Goal: Information Seeking & Learning: Check status

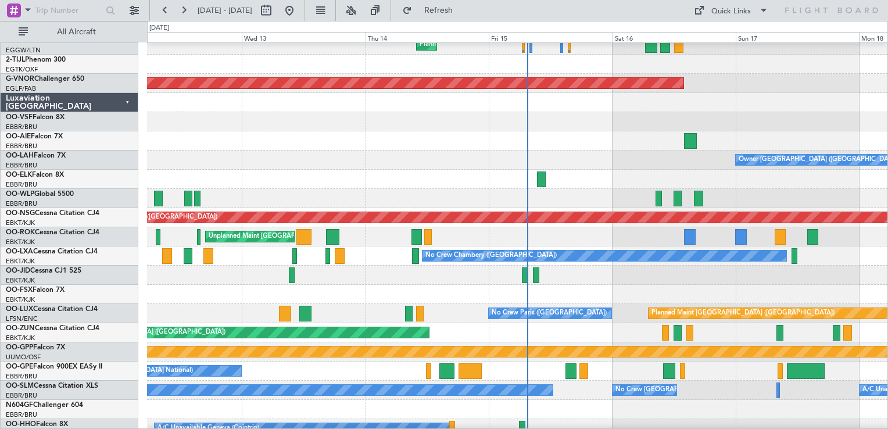
scroll to position [814, 0]
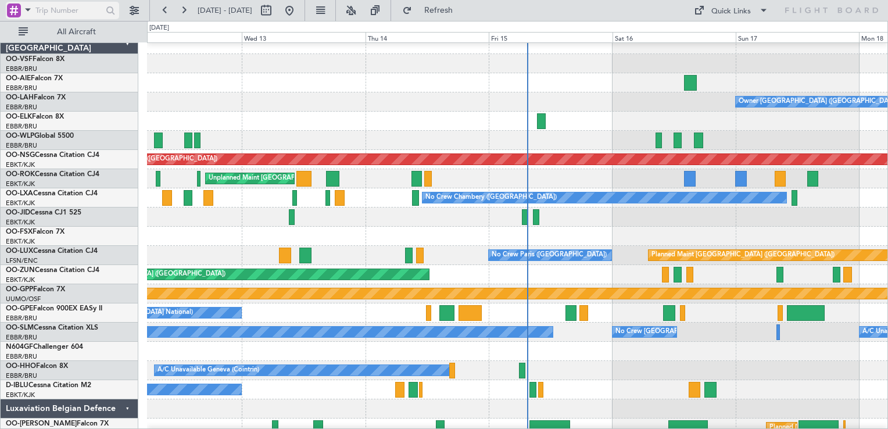
click at [14, 9] on div at bounding box center [14, 10] width 14 height 14
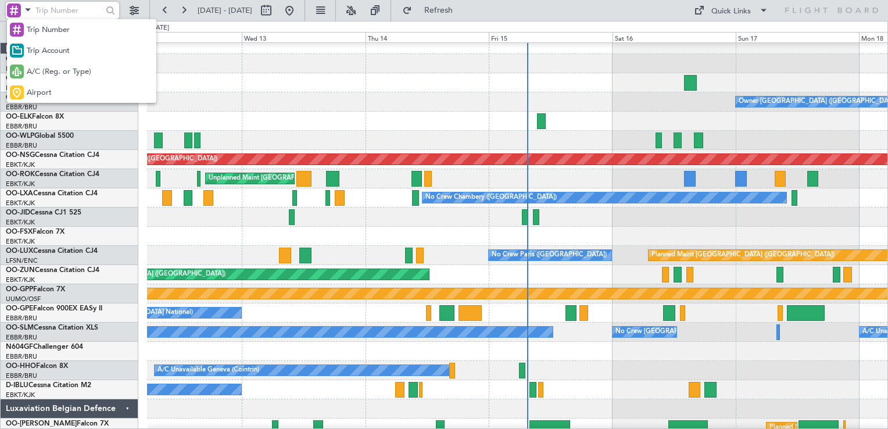
click at [55, 69] on span "A/C (Reg. or Type)" at bounding box center [59, 72] width 65 height 12
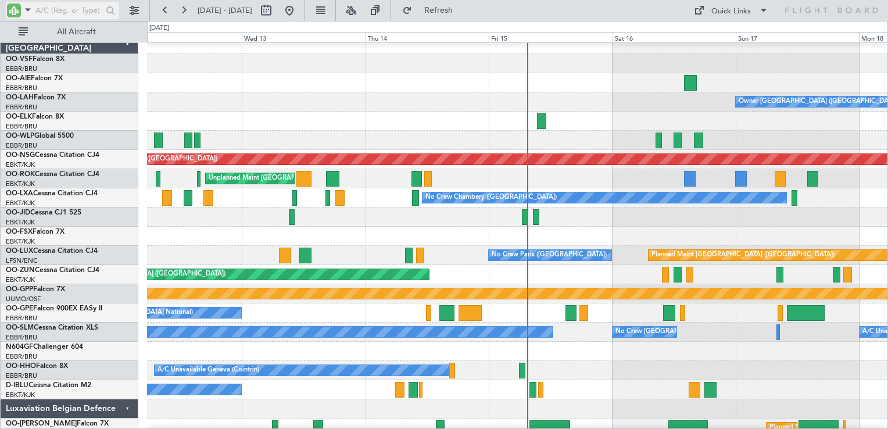
click at [58, 11] on input "text" at bounding box center [68, 10] width 67 height 17
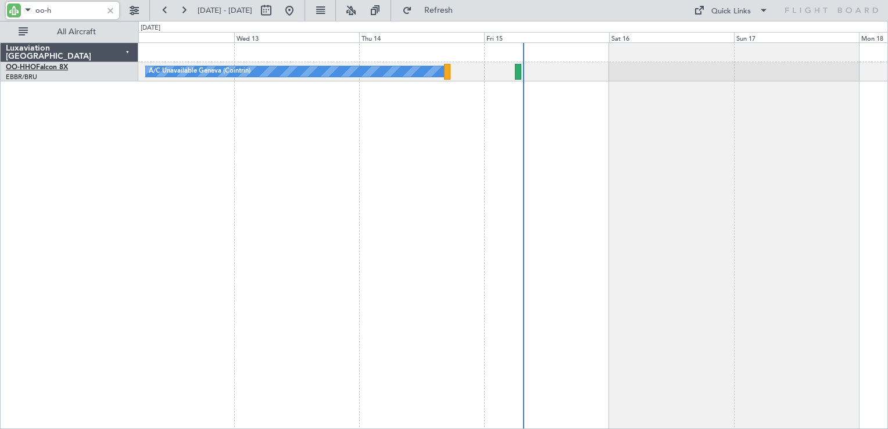
click at [42, 68] on link "OO-HHO Falcon 8X" at bounding box center [37, 67] width 62 height 7
type input "oo-h"
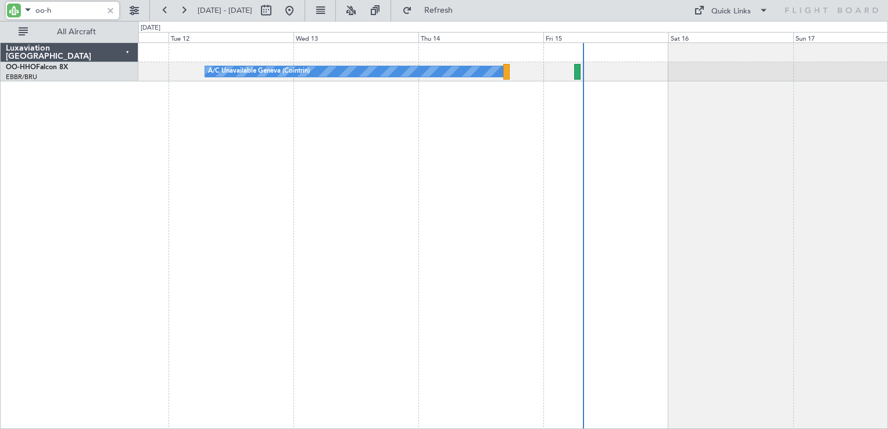
click at [530, 142] on div "A/C Unavailable Geneva (Cointrin)" at bounding box center [513, 235] width 750 height 387
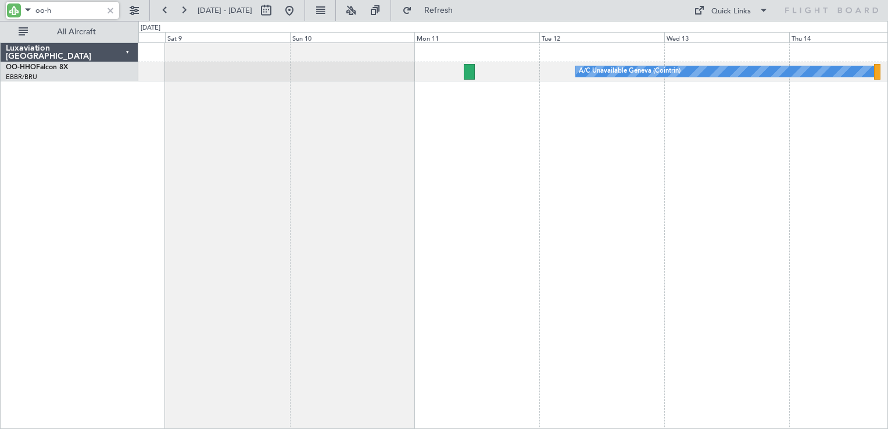
click at [440, 159] on div "A/C Unavailable Geneva (Cointrin) Planned Maint Geneva (Cointrin)" at bounding box center [513, 235] width 750 height 387
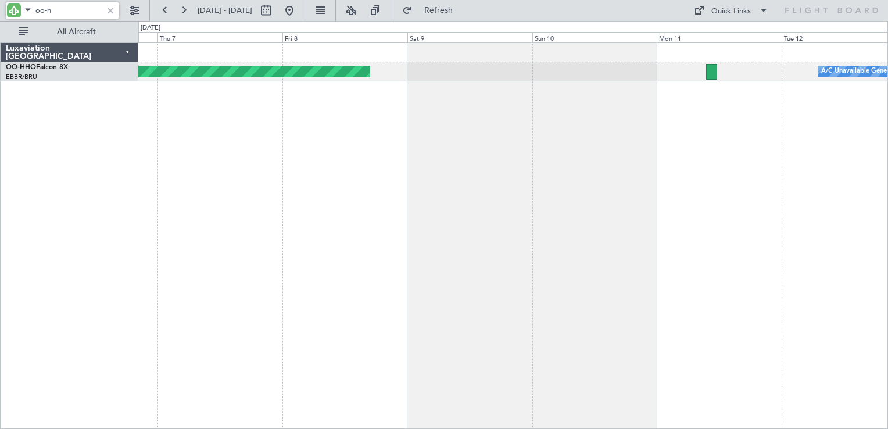
click at [489, 155] on div "A/C Unavailable Geneva (Cointrin) Planned Maint Geneva (Cointrin)" at bounding box center [513, 235] width 750 height 387
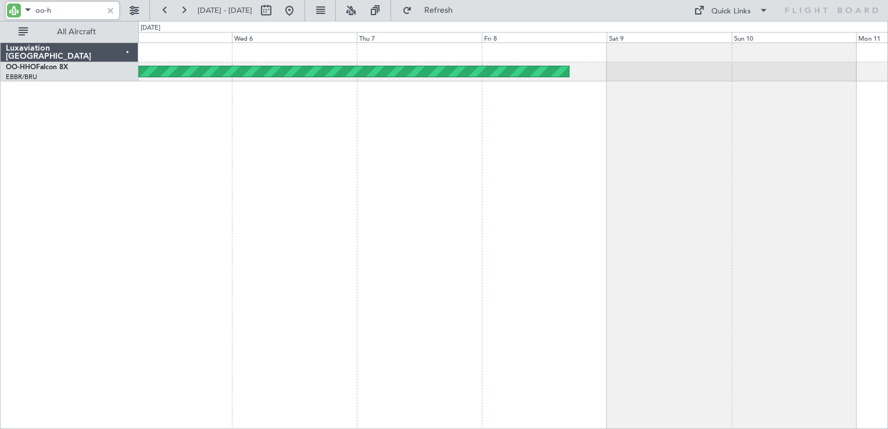
click at [522, 152] on div "Planned Maint Geneva (Cointrin) A/C Unavailable Geneva (Cointrin)" at bounding box center [513, 235] width 750 height 387
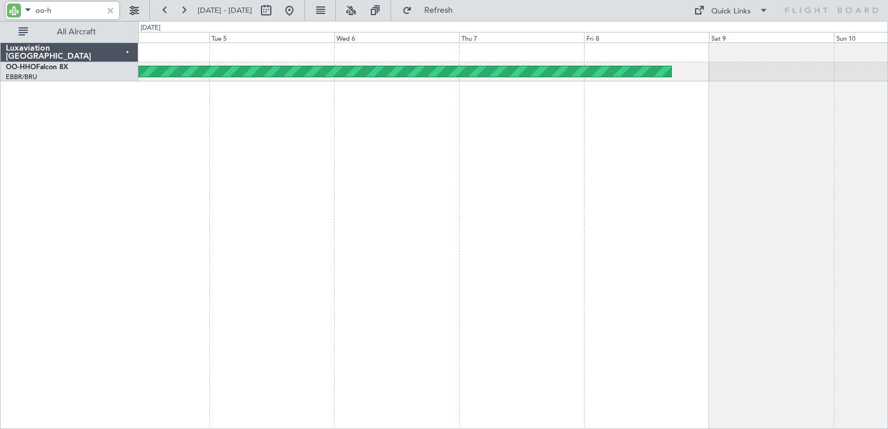
click at [492, 148] on div "Planned Maint Geneva (Cointrin)" at bounding box center [513, 235] width 750 height 387
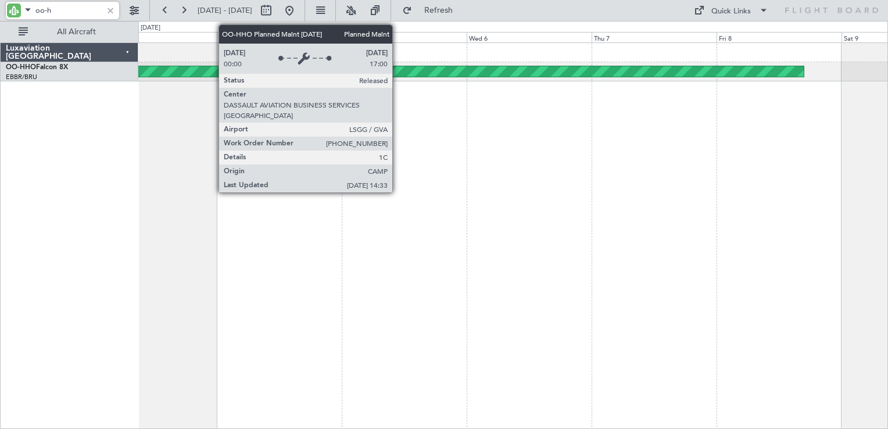
click at [398, 72] on div "Planned Maint Geneva (Cointrin)" at bounding box center [97, 71] width 1414 height 10
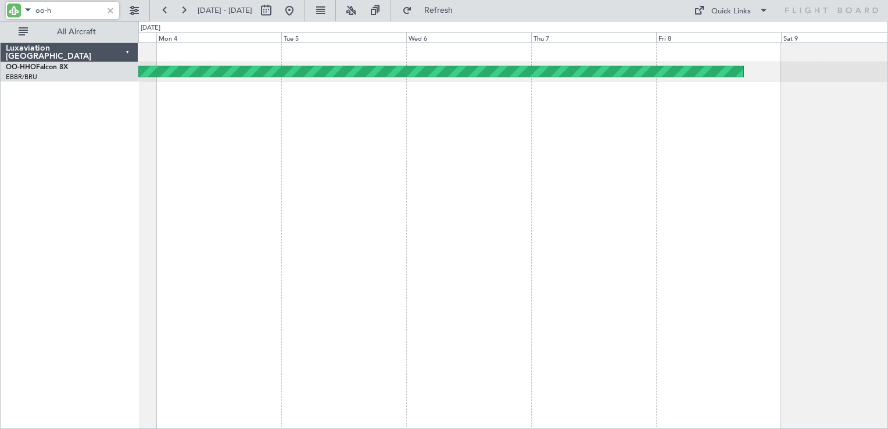
click at [415, 143] on div "Planned Maint Geneva (Cointrin)" at bounding box center [513, 235] width 750 height 387
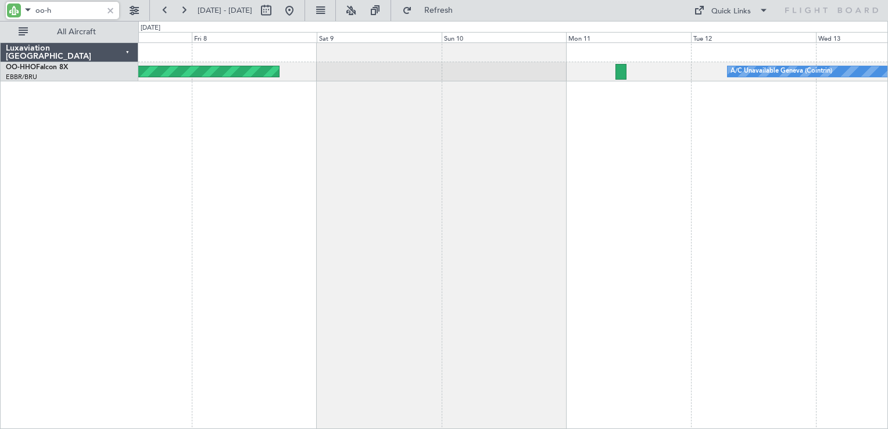
click at [452, 135] on div "Planned Maint Geneva (Cointrin) A/C Unavailable Geneva (Cointrin)" at bounding box center [513, 235] width 750 height 387
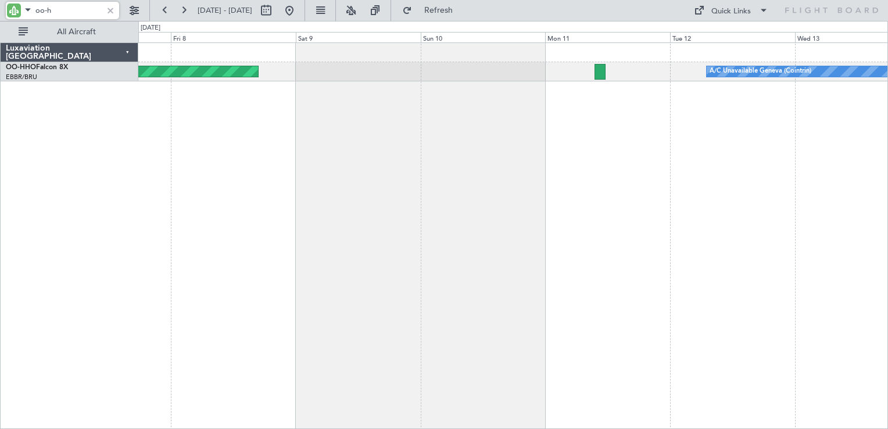
click at [407, 135] on div "Planned Maint Geneva (Cointrin) A/C Unavailable Geneva (Cointrin)" at bounding box center [513, 235] width 750 height 387
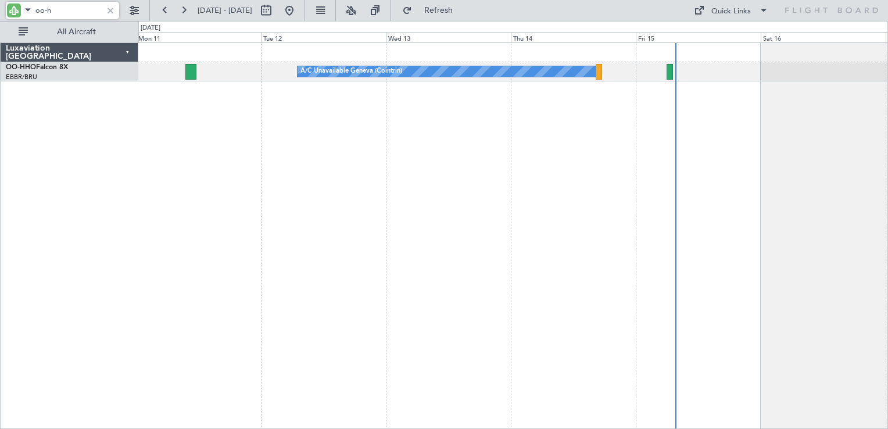
click at [482, 129] on div "A/C Unavailable Geneva (Cointrin)" at bounding box center [513, 235] width 750 height 387
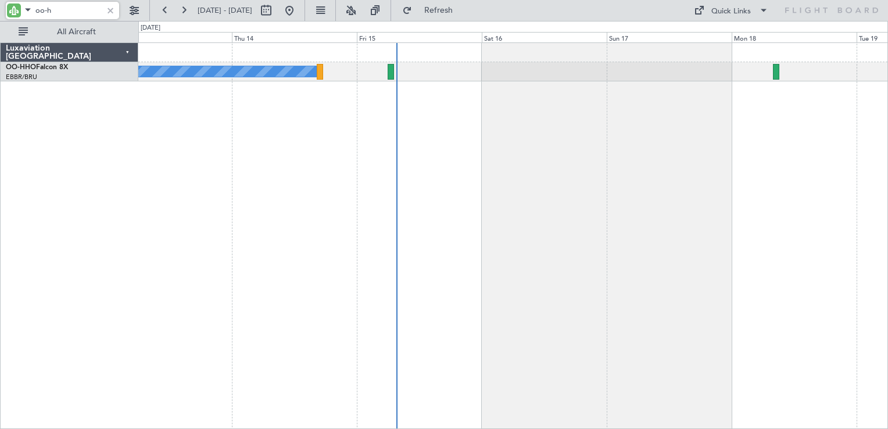
click at [407, 126] on div "A/C Unavailable Geneva (Cointrin)" at bounding box center [513, 235] width 750 height 387
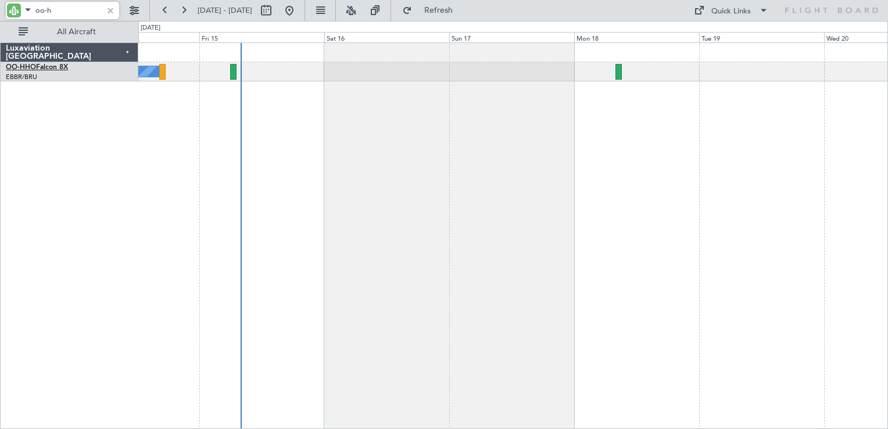
click at [42, 65] on link "OO-HHO Falcon 8X" at bounding box center [37, 67] width 62 height 7
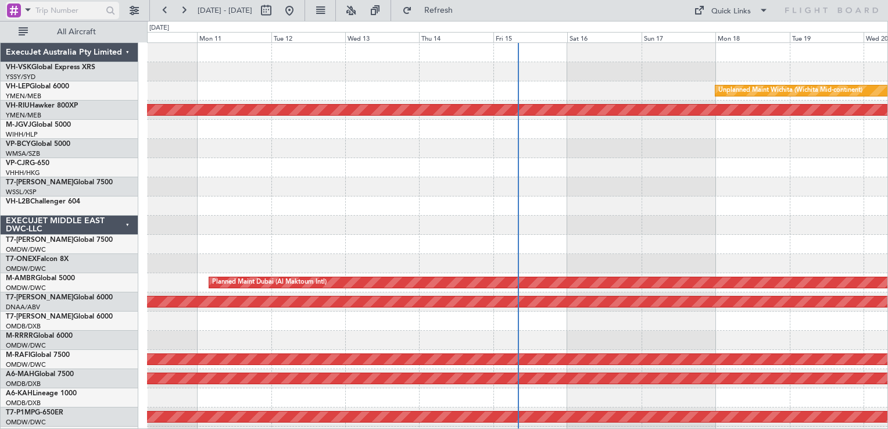
click at [14, 12] on div at bounding box center [14, 10] width 14 height 14
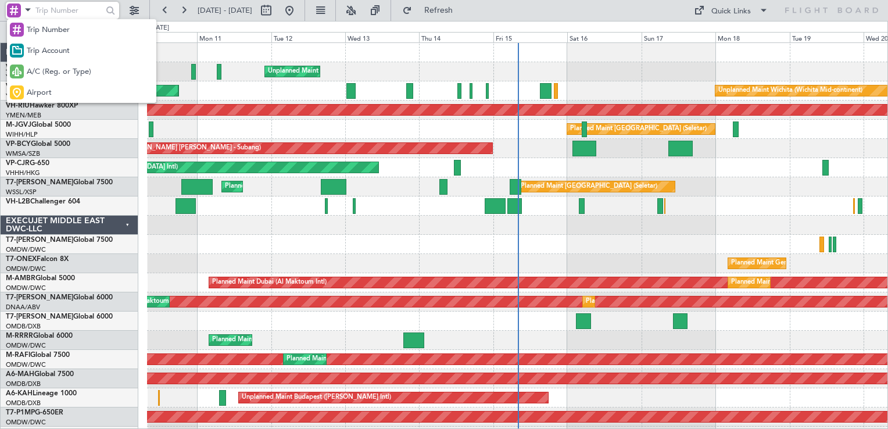
click at [60, 73] on span "A/C (Reg. or Type)" at bounding box center [59, 72] width 65 height 12
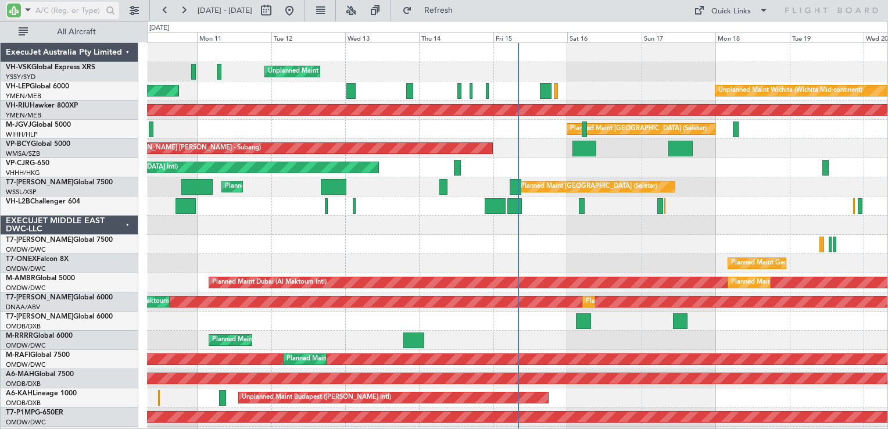
click at [62, 8] on input "text" at bounding box center [68, 10] width 67 height 17
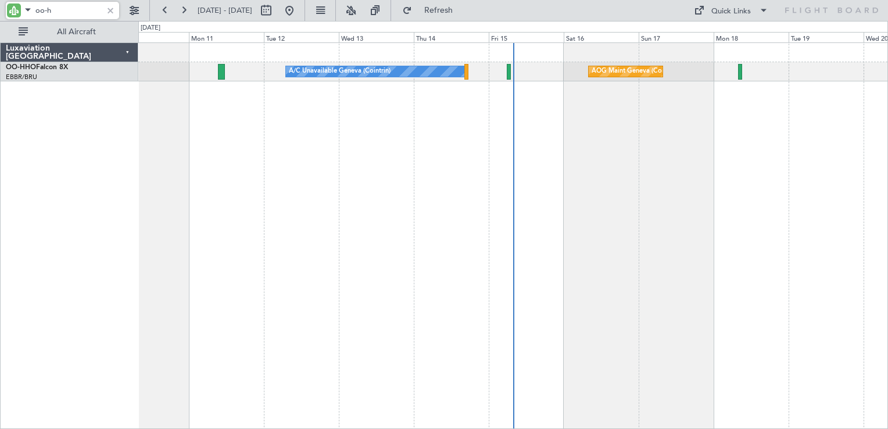
type input "oo-h"
click at [109, 12] on div at bounding box center [110, 10] width 13 height 13
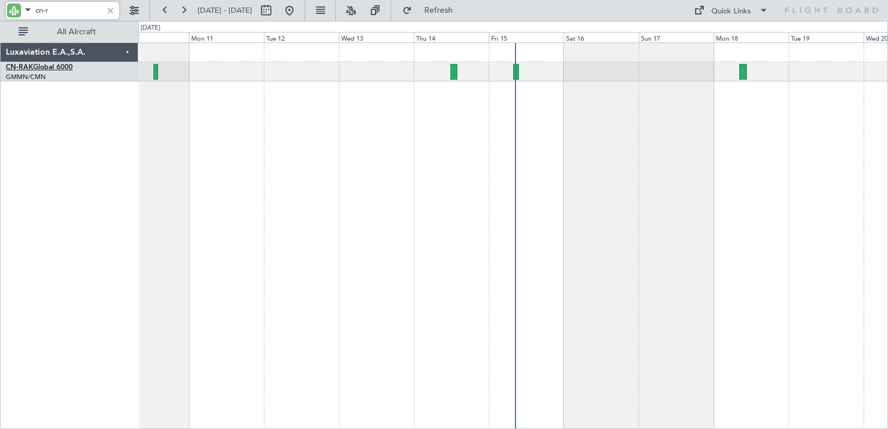
click at [39, 69] on link "CN-RAK Global 6000" at bounding box center [39, 67] width 67 height 7
type input "c"
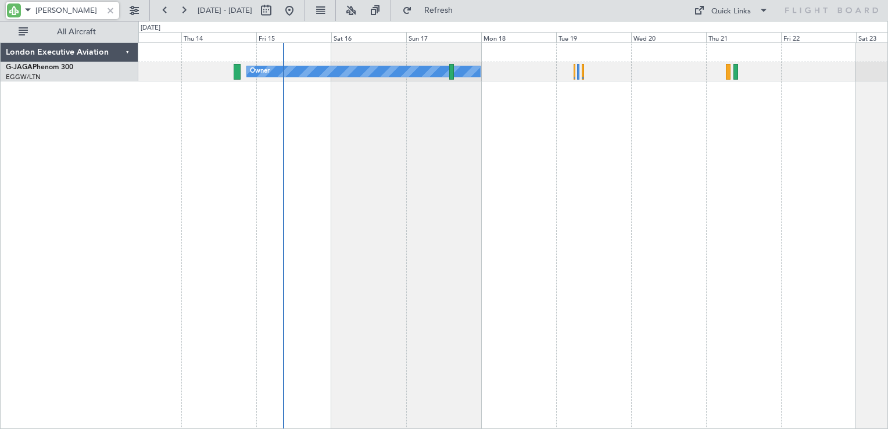
click at [485, 155] on div "Owner" at bounding box center [513, 235] width 750 height 387
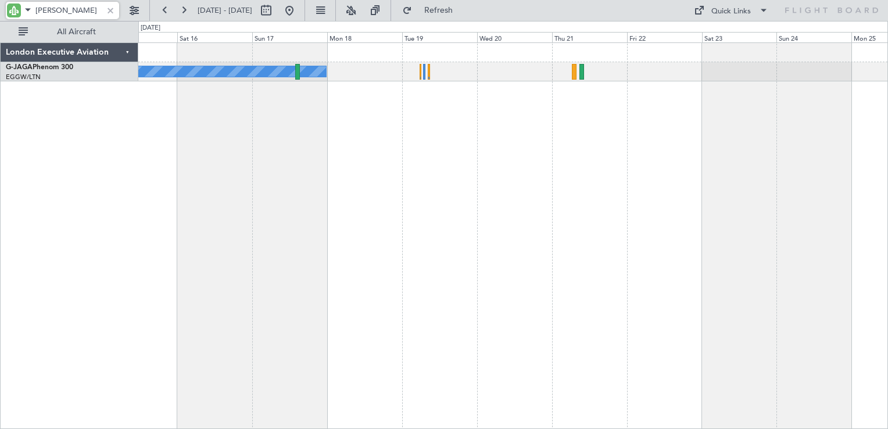
click at [502, 128] on div "Owner" at bounding box center [513, 235] width 750 height 387
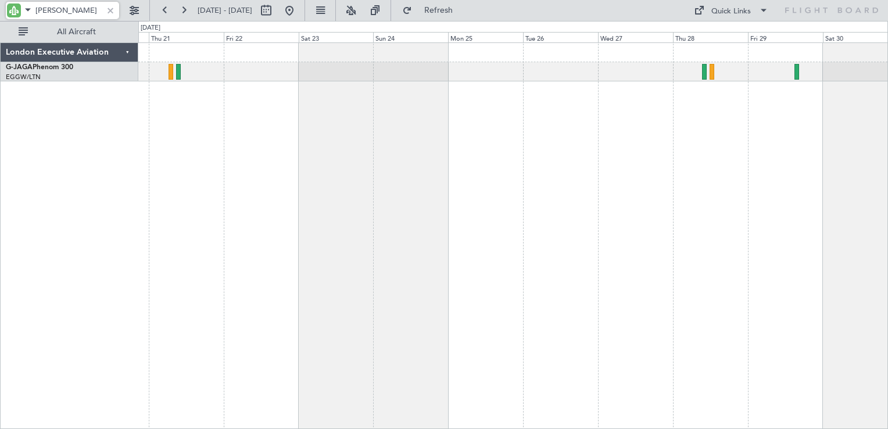
click at [419, 130] on div at bounding box center [513, 235] width 750 height 387
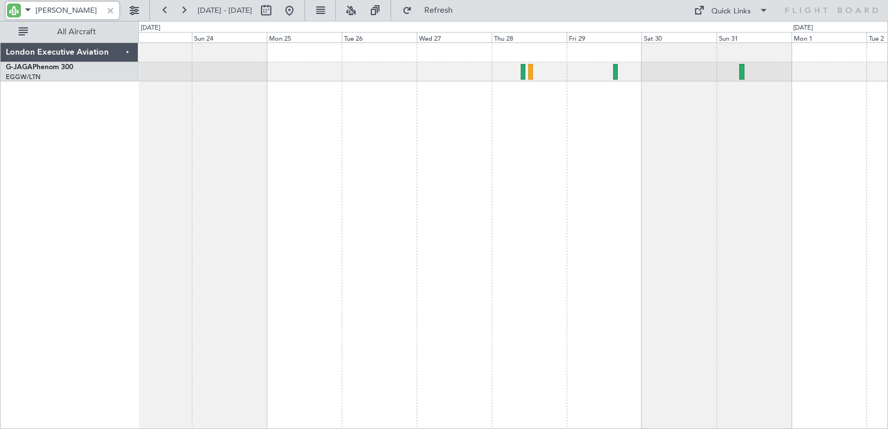
click at [470, 125] on div at bounding box center [513, 235] width 750 height 387
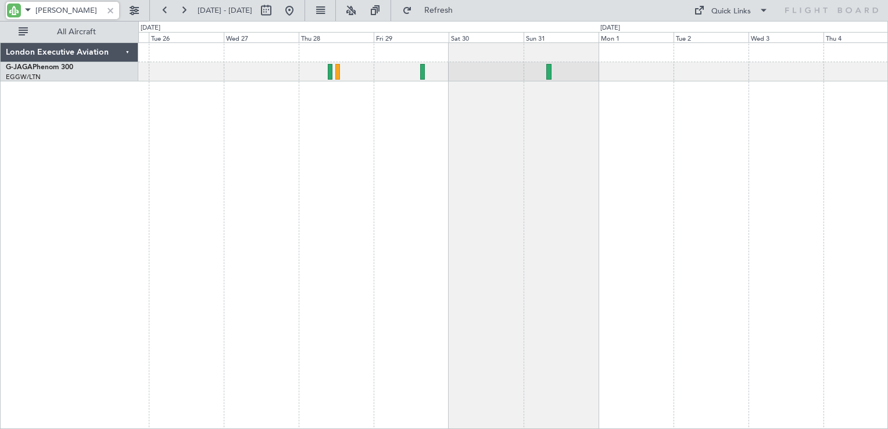
click at [494, 126] on div at bounding box center [513, 235] width 750 height 387
type input "[PERSON_NAME]"
click at [112, 12] on div at bounding box center [110, 10] width 13 height 13
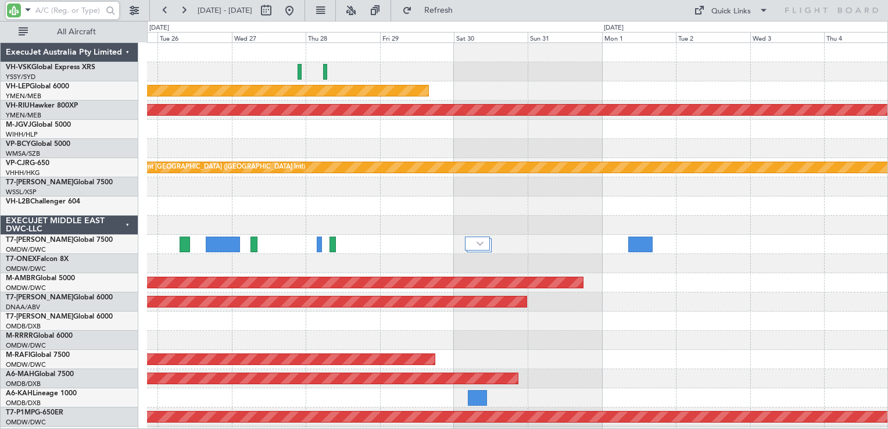
click at [89, 9] on input "text" at bounding box center [68, 10] width 67 height 17
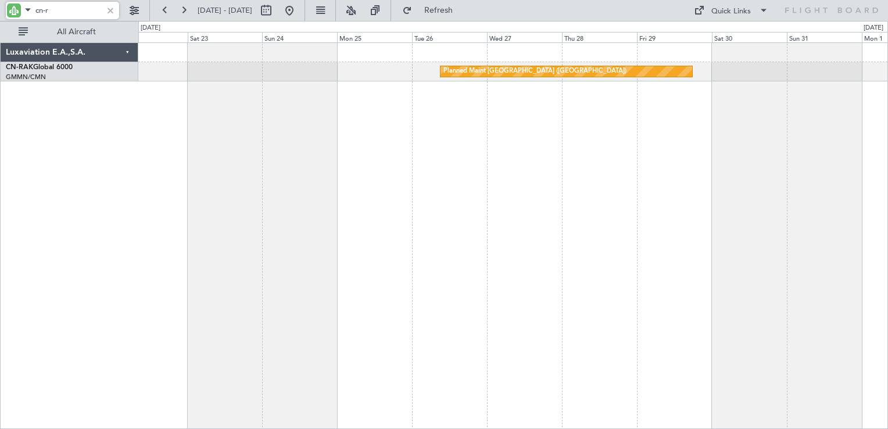
click at [460, 127] on div "Planned Maint [GEOGRAPHIC_DATA] ([GEOGRAPHIC_DATA])" at bounding box center [513, 235] width 750 height 387
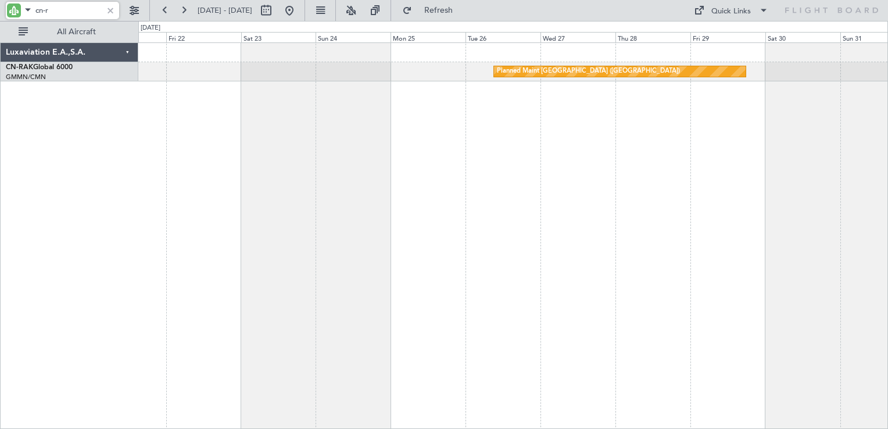
click at [557, 124] on div "Planned Maint [GEOGRAPHIC_DATA] ([GEOGRAPHIC_DATA])" at bounding box center [513, 235] width 750 height 387
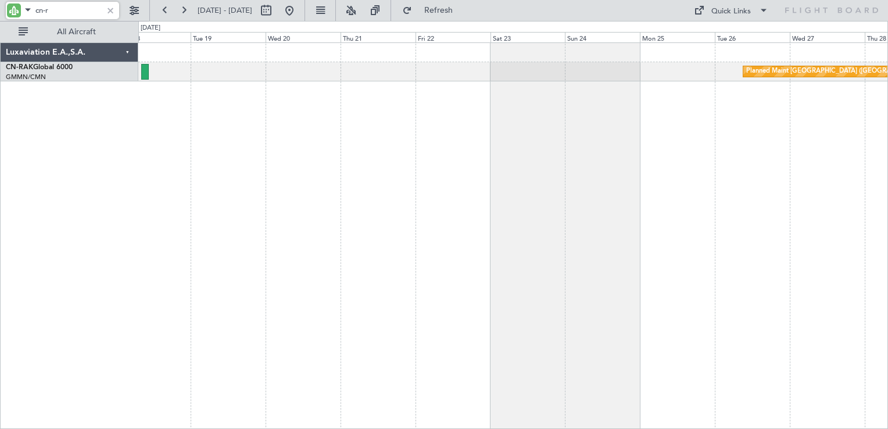
click at [617, 135] on div "Planned Maint [GEOGRAPHIC_DATA] ([GEOGRAPHIC_DATA])" at bounding box center [513, 235] width 750 height 387
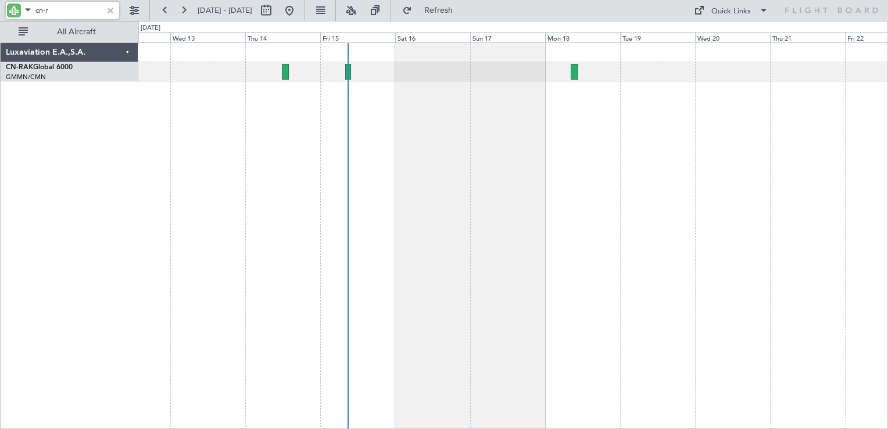
click at [406, 123] on div at bounding box center [513, 235] width 750 height 387
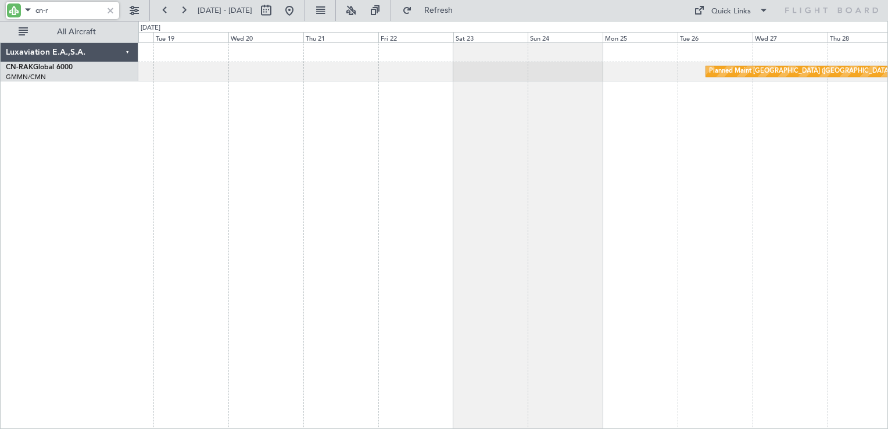
click at [362, 95] on div "Planned Maint [GEOGRAPHIC_DATA] ([GEOGRAPHIC_DATA])" at bounding box center [513, 235] width 750 height 387
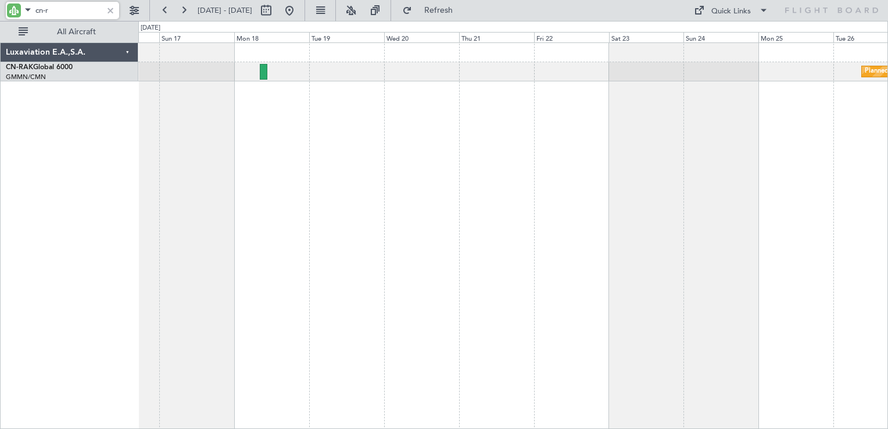
click at [683, 137] on div "Planned Maint [GEOGRAPHIC_DATA] ([GEOGRAPHIC_DATA])" at bounding box center [513, 235] width 750 height 387
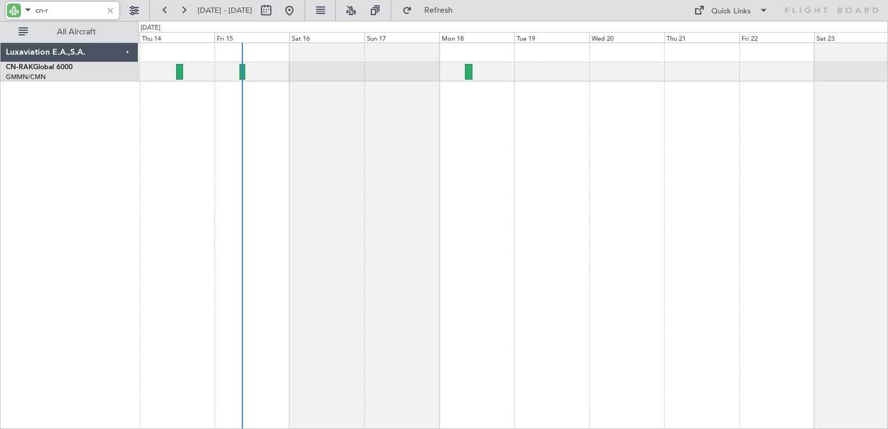
type input "cn-r"
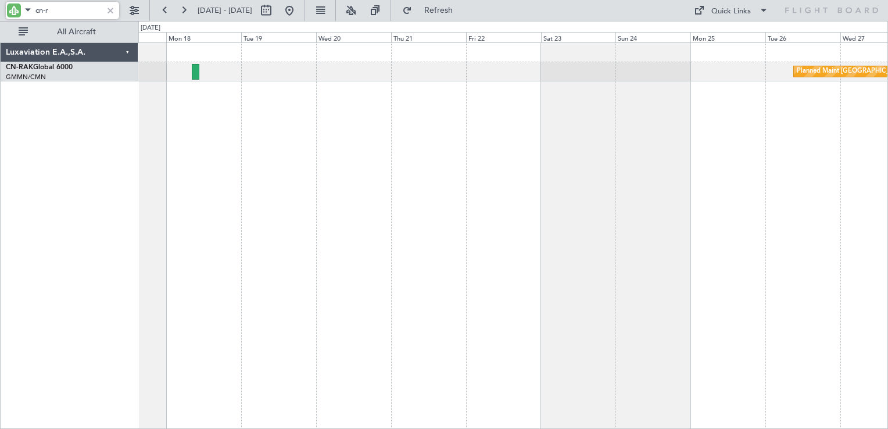
click at [392, 162] on div "Planned Maint [GEOGRAPHIC_DATA] ([GEOGRAPHIC_DATA])" at bounding box center [513, 235] width 750 height 387
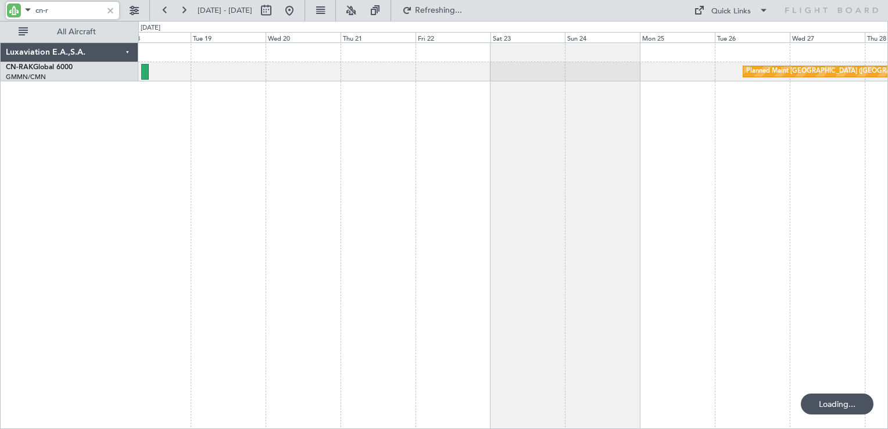
click at [435, 150] on div "Planned Maint [GEOGRAPHIC_DATA] ([GEOGRAPHIC_DATA])" at bounding box center [513, 235] width 750 height 387
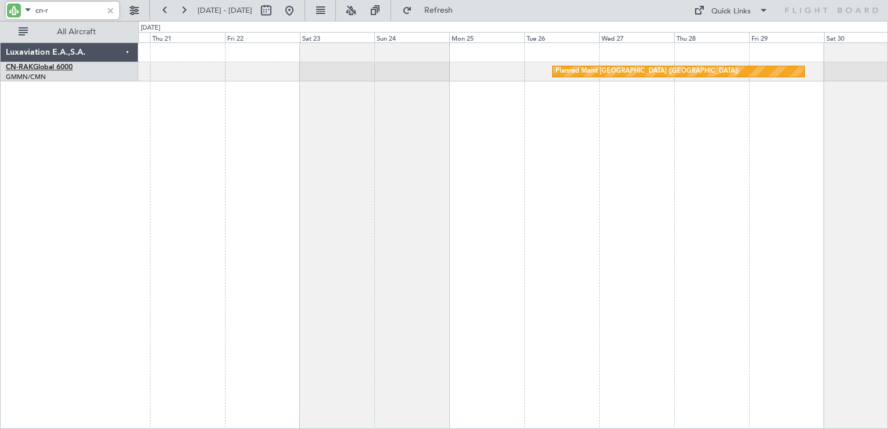
click at [37, 65] on link "CN-RAK Global 6000" at bounding box center [39, 67] width 67 height 7
click at [642, 223] on div "Planned Maint [GEOGRAPHIC_DATA] ([GEOGRAPHIC_DATA])" at bounding box center [513, 235] width 750 height 387
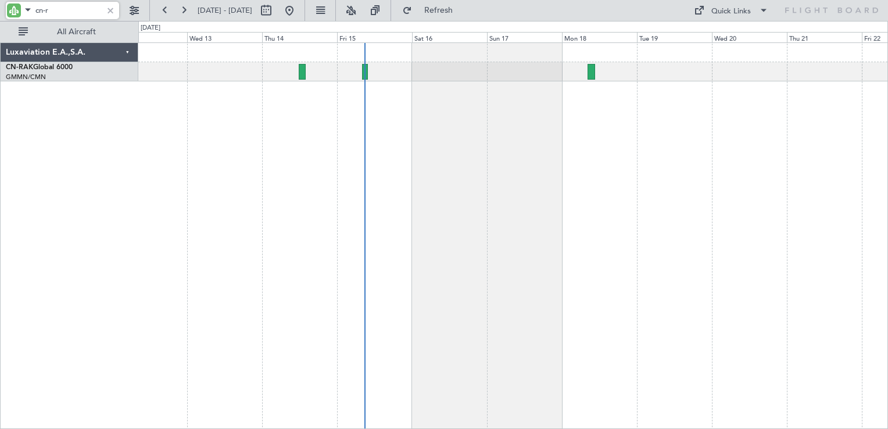
click at [651, 188] on div at bounding box center [513, 235] width 750 height 387
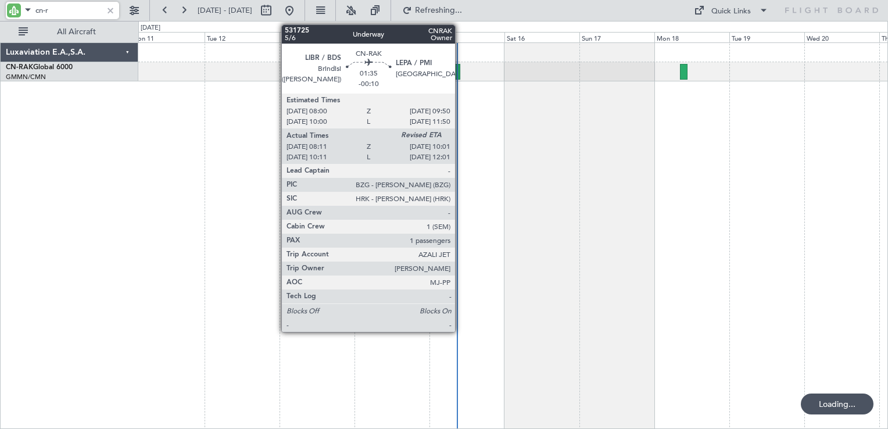
click at [460, 73] on div at bounding box center [458, 72] width 6 height 16
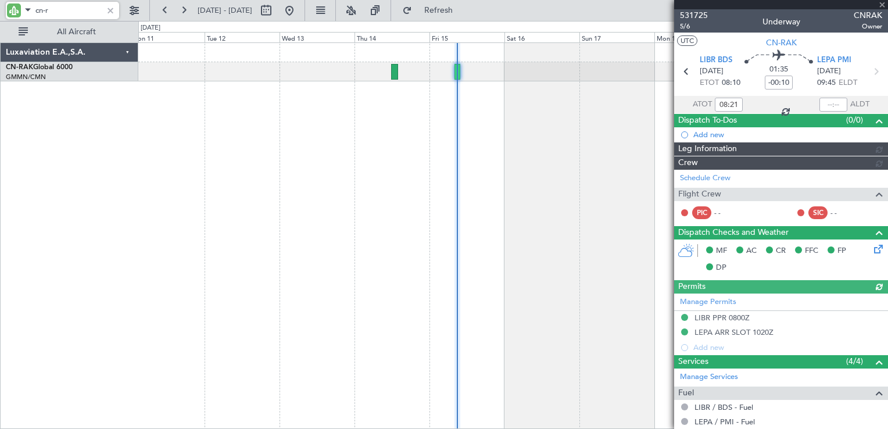
type input "Luis Maricato (LUM)"
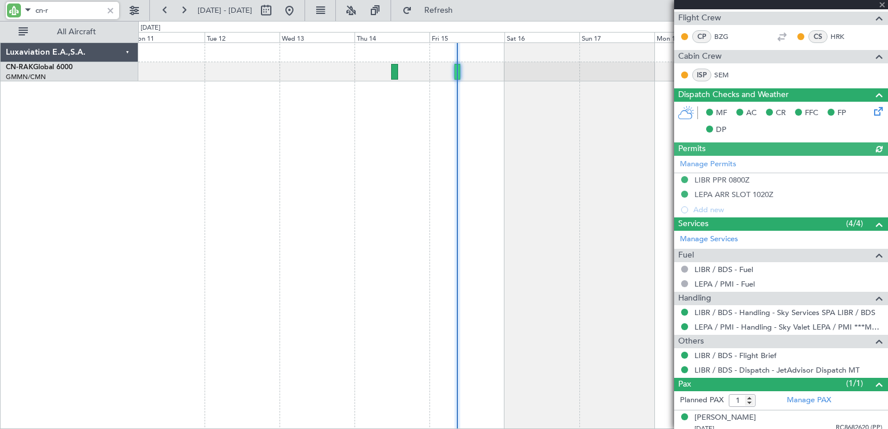
scroll to position [181, 0]
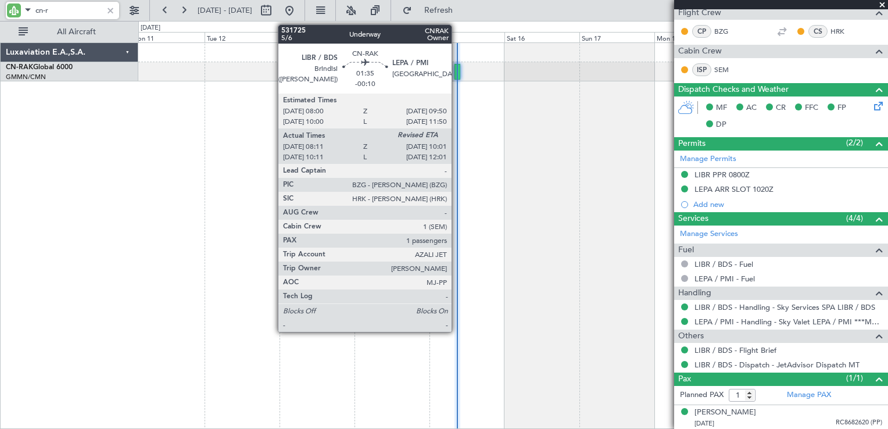
click at [458, 73] on div at bounding box center [458, 72] width 6 height 16
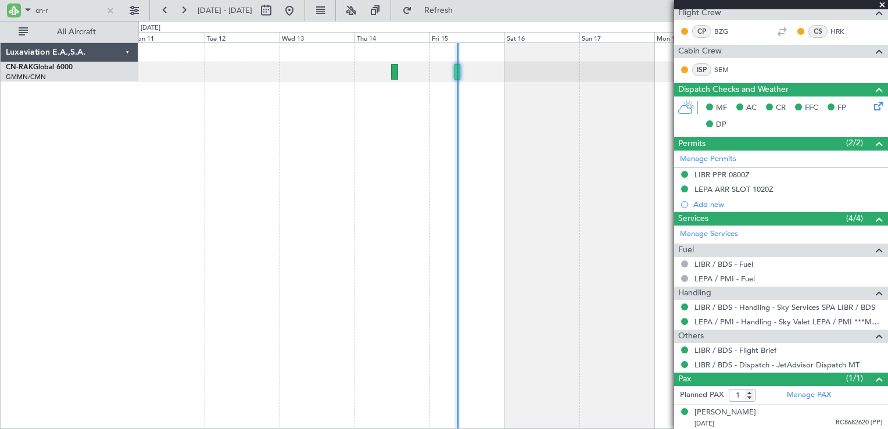
type input "Luis Maricato (LUM)"
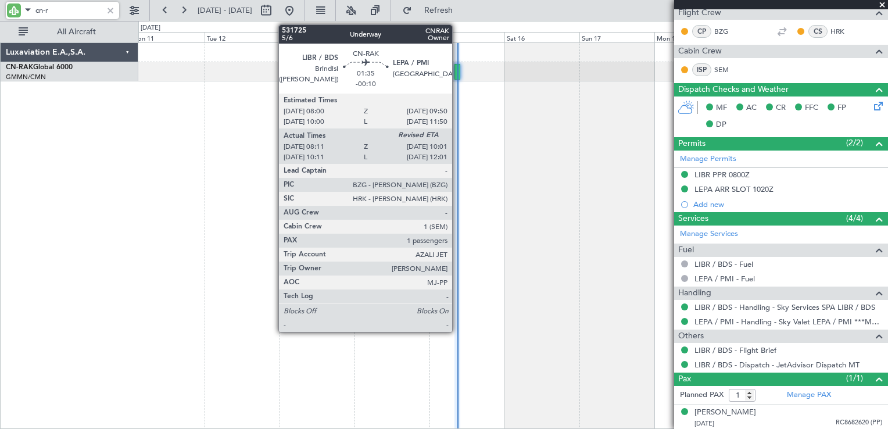
click at [456, 69] on div at bounding box center [458, 72] width 6 height 16
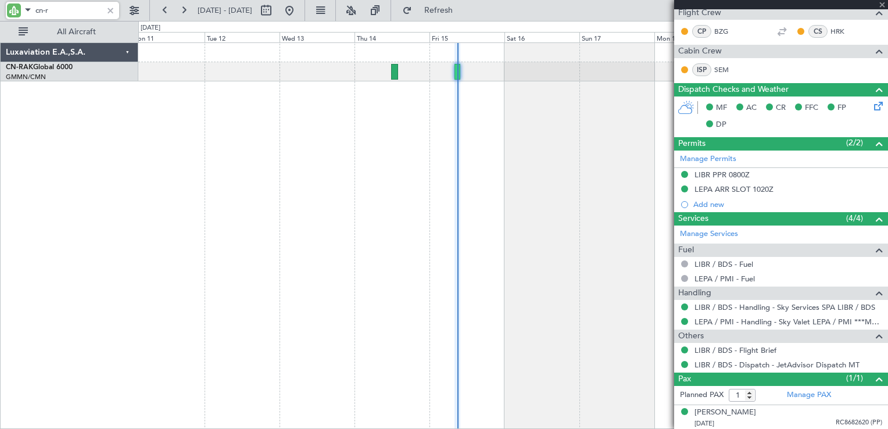
click at [456, 69] on div at bounding box center [458, 72] width 6 height 16
click at [458, 70] on div at bounding box center [458, 72] width 6 height 16
type input "Luis Maricato (LUM)"
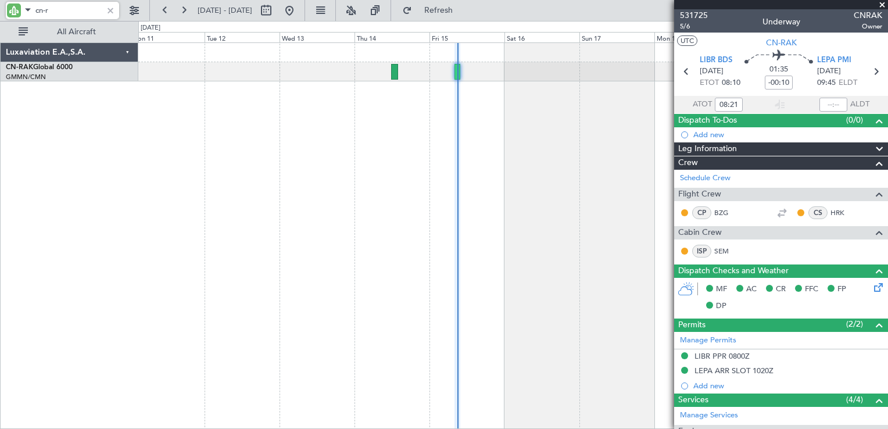
click at [880, 4] on span at bounding box center [883, 5] width 12 height 10
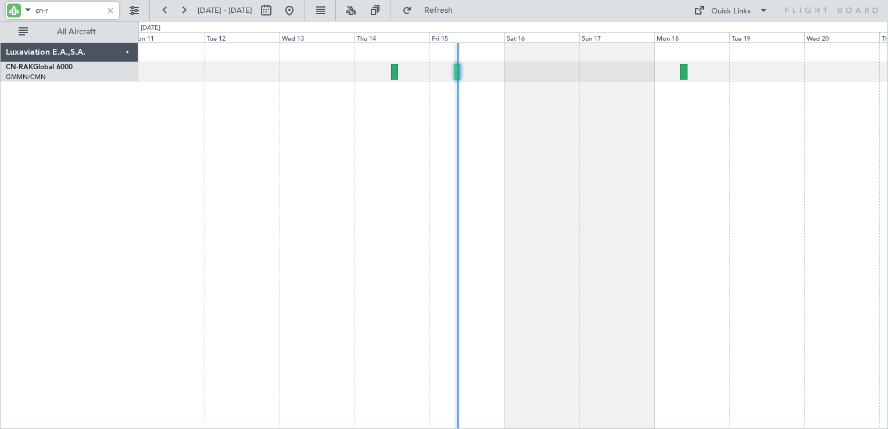
type input "0"
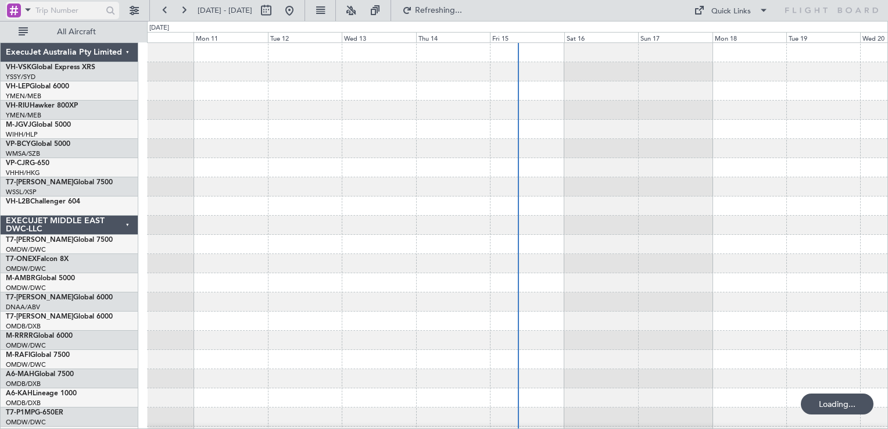
click at [15, 12] on div at bounding box center [14, 10] width 14 height 14
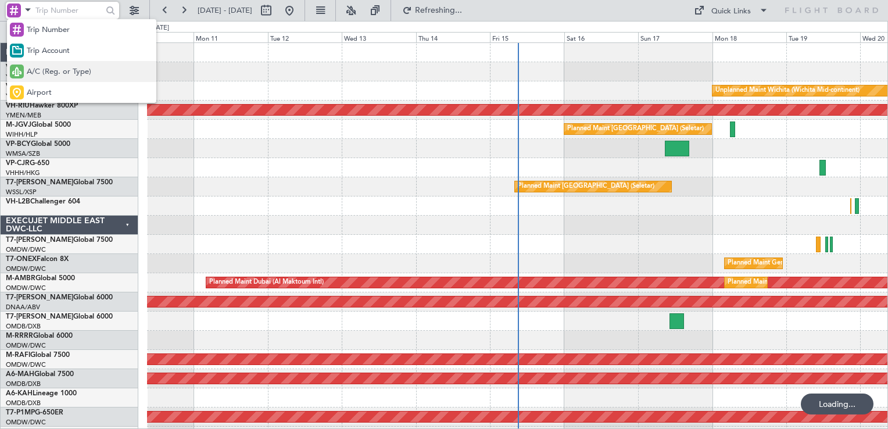
click at [60, 69] on span "A/C (Reg. or Type)" at bounding box center [59, 72] width 65 height 12
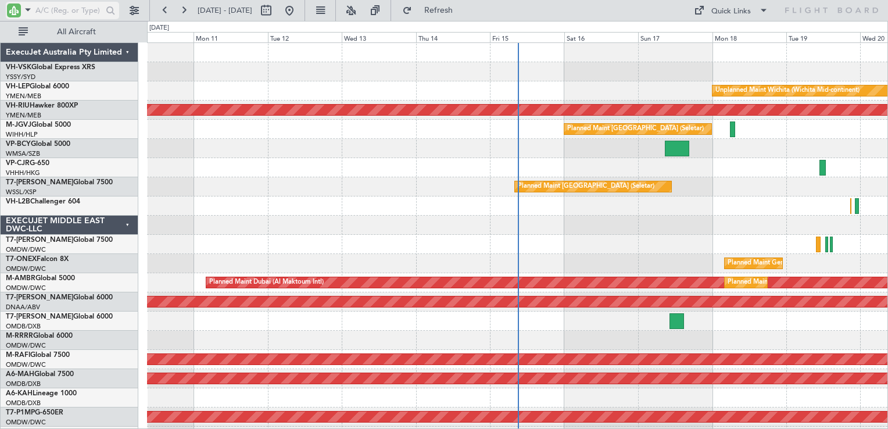
click at [50, 10] on input "text" at bounding box center [68, 10] width 67 height 17
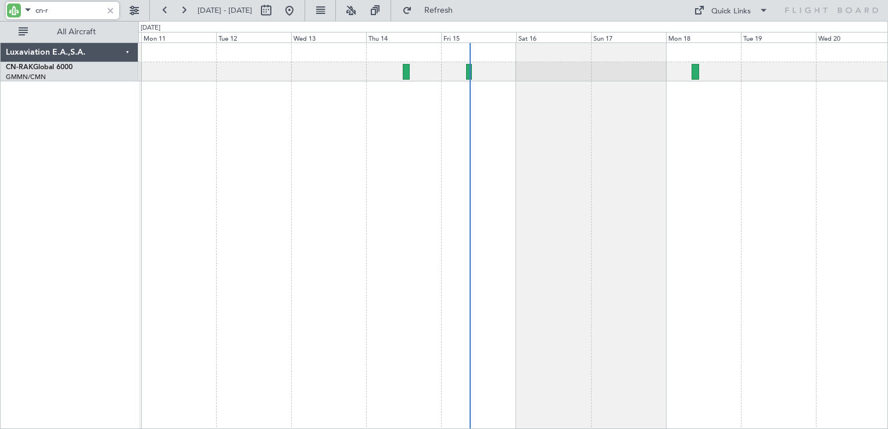
click at [383, 185] on div at bounding box center [513, 235] width 750 height 387
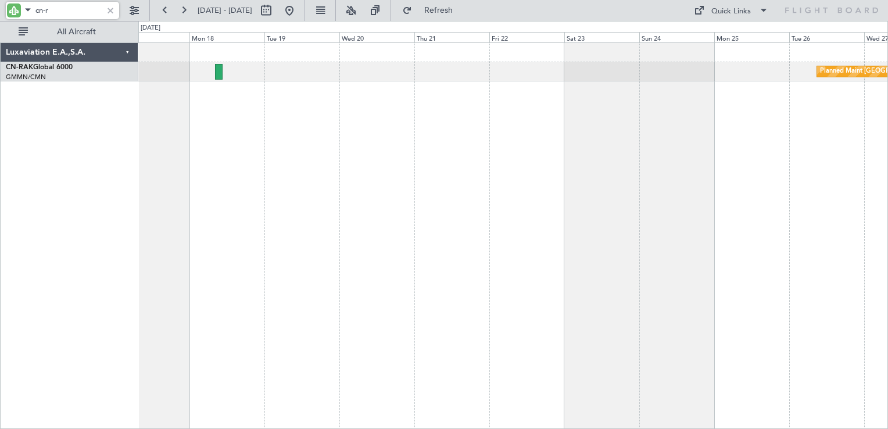
click at [356, 167] on div "Planned Maint [GEOGRAPHIC_DATA] ([GEOGRAPHIC_DATA])" at bounding box center [513, 235] width 750 height 387
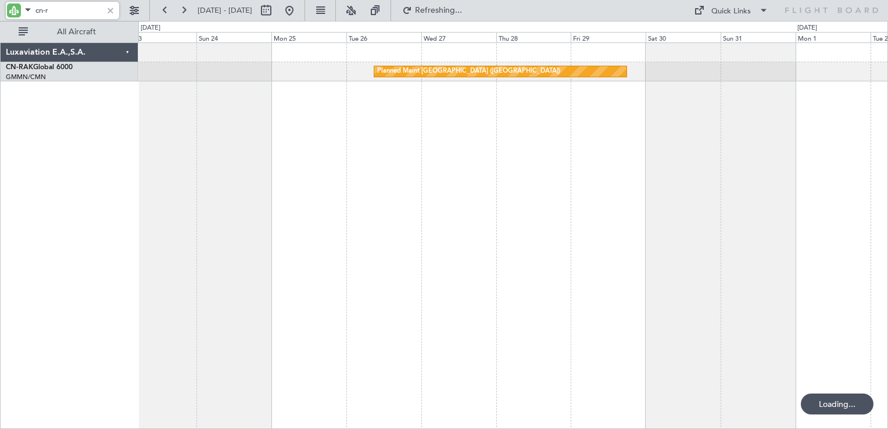
click at [332, 174] on div "Planned Maint [GEOGRAPHIC_DATA] ([GEOGRAPHIC_DATA])" at bounding box center [513, 235] width 750 height 387
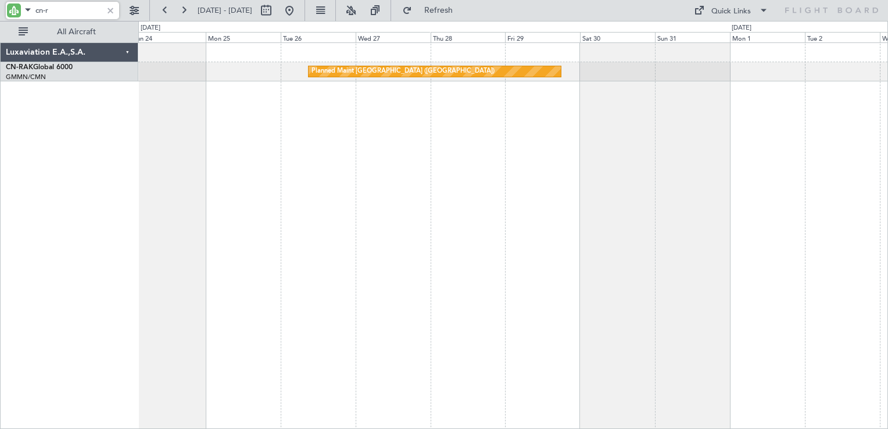
click at [633, 120] on div "Planned Maint [GEOGRAPHIC_DATA] ([GEOGRAPHIC_DATA])" at bounding box center [513, 235] width 750 height 387
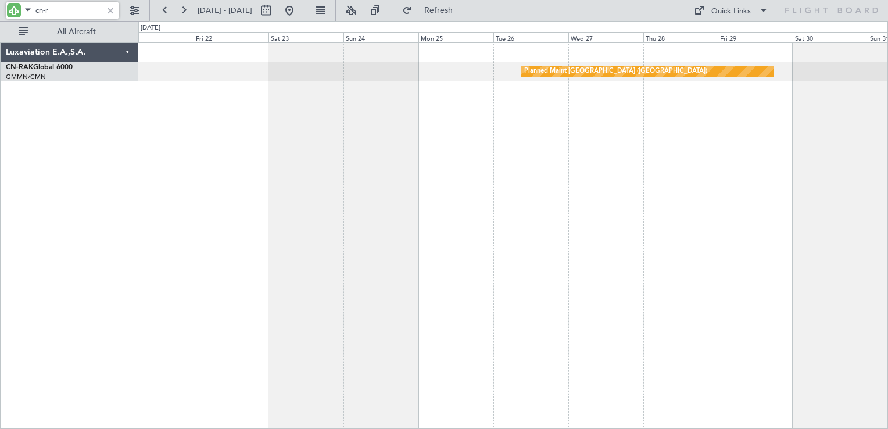
click at [620, 127] on div "Planned Maint [GEOGRAPHIC_DATA] ([GEOGRAPHIC_DATA])" at bounding box center [513, 235] width 750 height 387
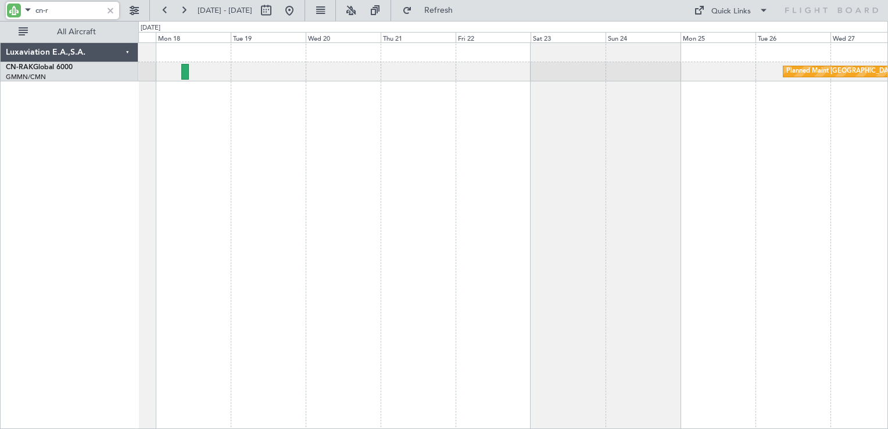
click at [490, 115] on div "Planned Maint [GEOGRAPHIC_DATA] ([GEOGRAPHIC_DATA])" at bounding box center [513, 235] width 750 height 387
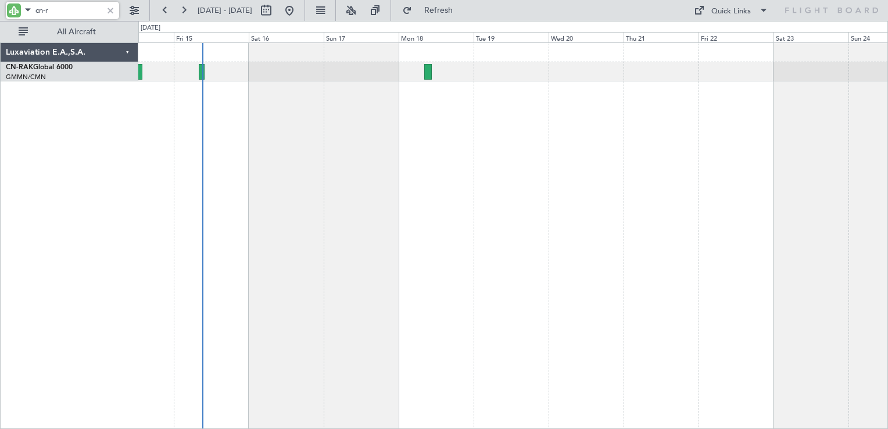
click at [528, 171] on div "Planned Maint [GEOGRAPHIC_DATA] ([GEOGRAPHIC_DATA])" at bounding box center [513, 235] width 750 height 387
click at [413, 185] on div "Planned Maint [GEOGRAPHIC_DATA] ([GEOGRAPHIC_DATA])" at bounding box center [513, 235] width 750 height 387
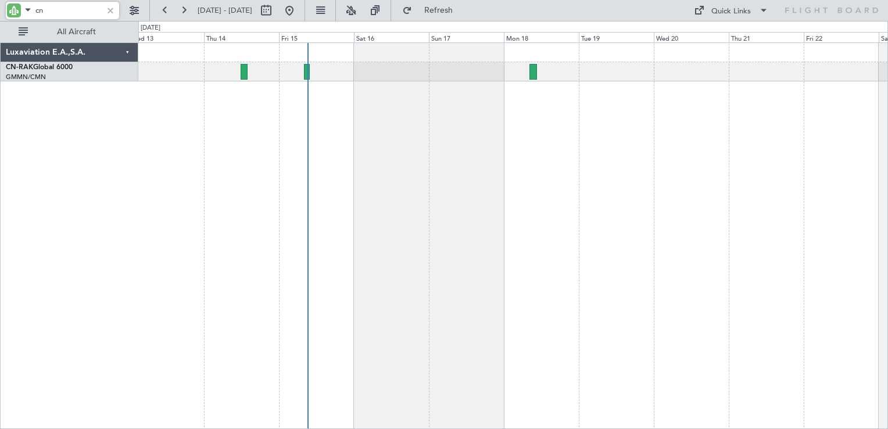
type input "c"
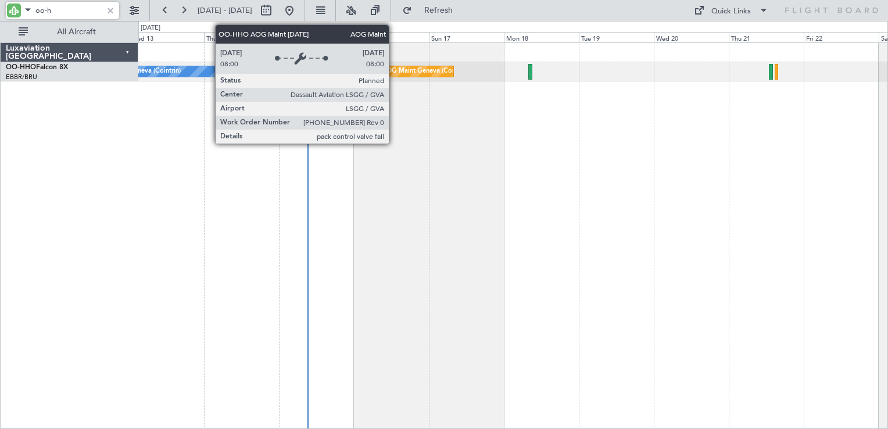
click at [394, 73] on div "AOG Maint Geneva (Cointrin)" at bounding box center [425, 71] width 87 height 17
type input "oo-h"
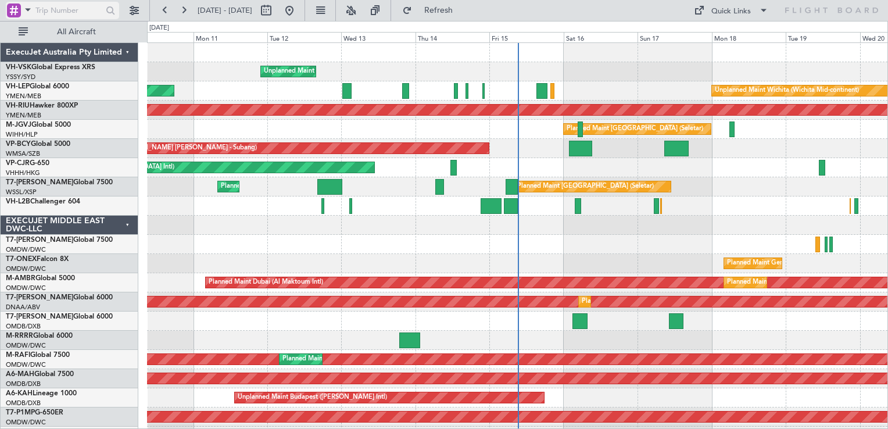
click at [14, 17] on div at bounding box center [20, 10] width 26 height 15
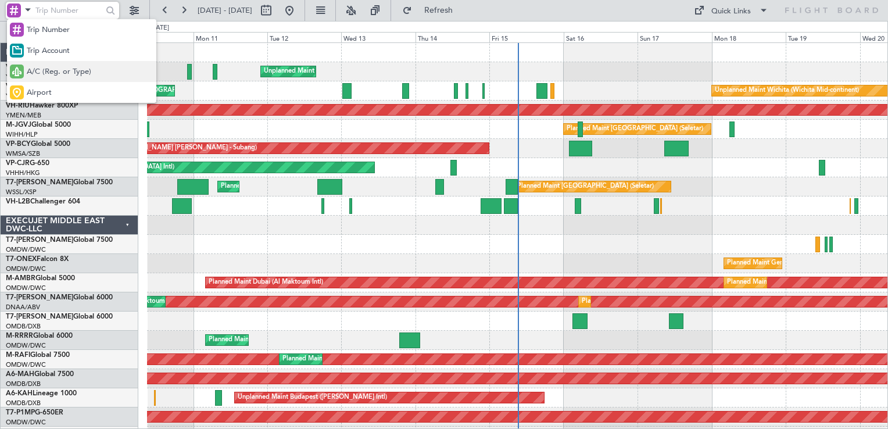
click at [48, 67] on span "A/C (Reg. or Type)" at bounding box center [59, 72] width 65 height 12
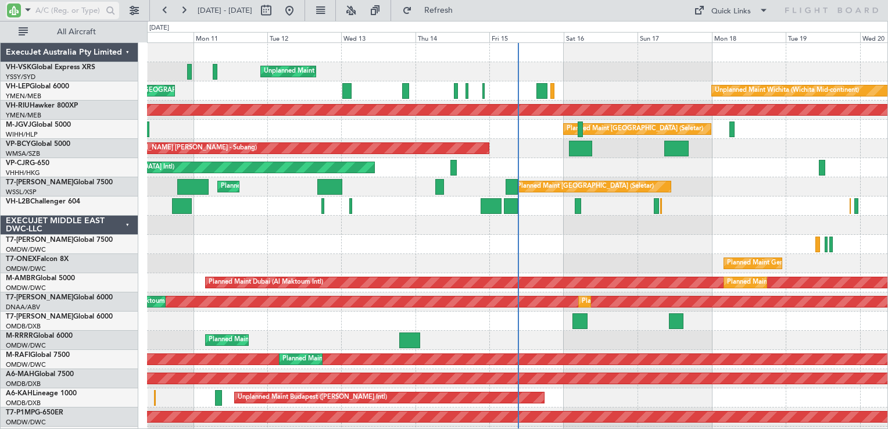
click at [62, 12] on input "text" at bounding box center [68, 10] width 67 height 17
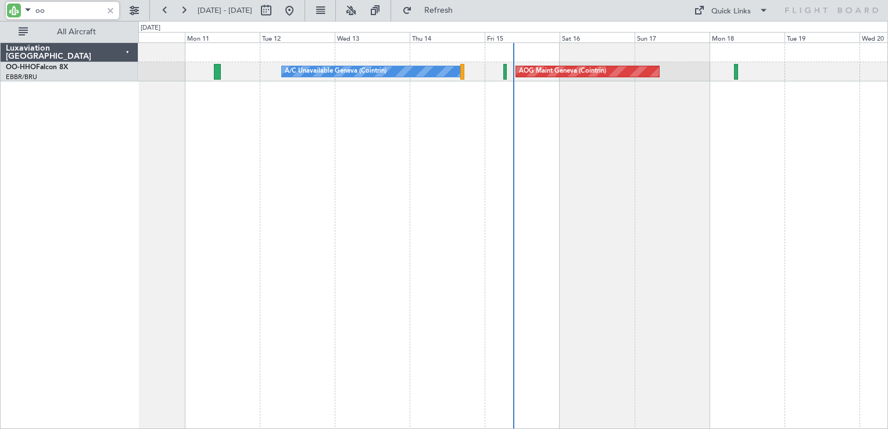
type input "o"
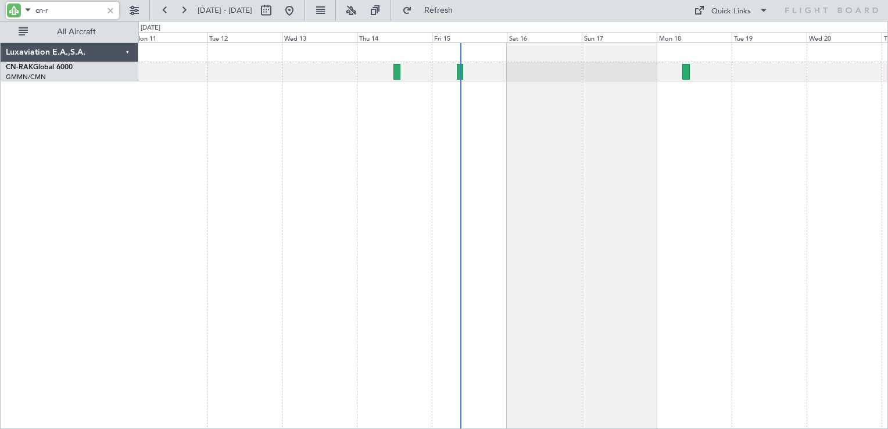
click at [563, 137] on div at bounding box center [513, 235] width 750 height 387
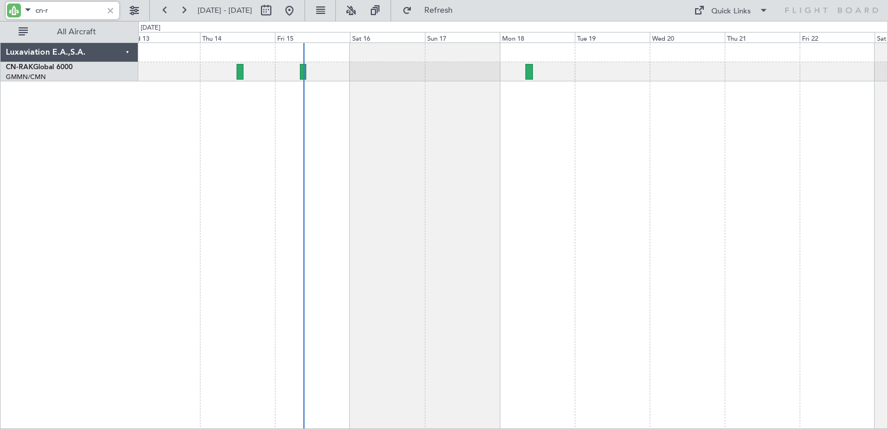
click at [626, 130] on div at bounding box center [513, 235] width 750 height 387
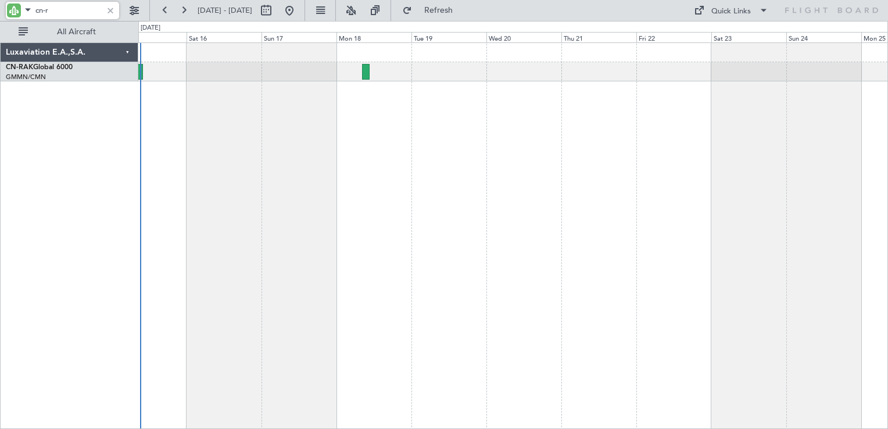
click at [552, 128] on div "Planned Maint [GEOGRAPHIC_DATA] ([GEOGRAPHIC_DATA])" at bounding box center [513, 235] width 750 height 387
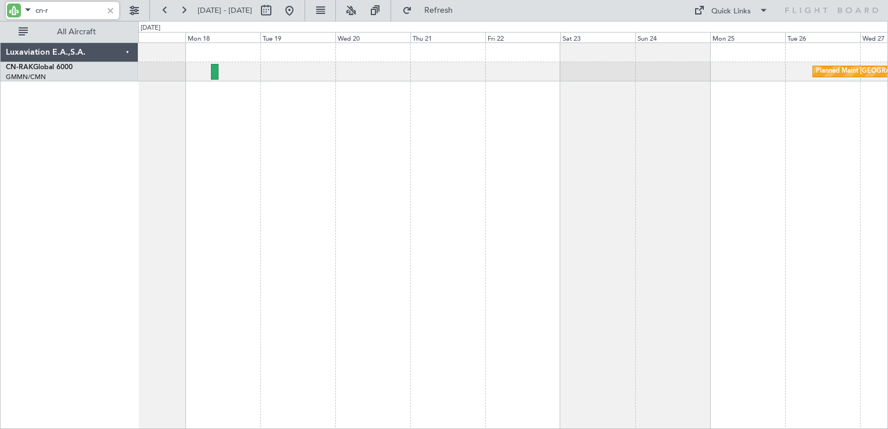
click at [470, 153] on div "Planned Maint [GEOGRAPHIC_DATA] ([GEOGRAPHIC_DATA])" at bounding box center [513, 235] width 750 height 387
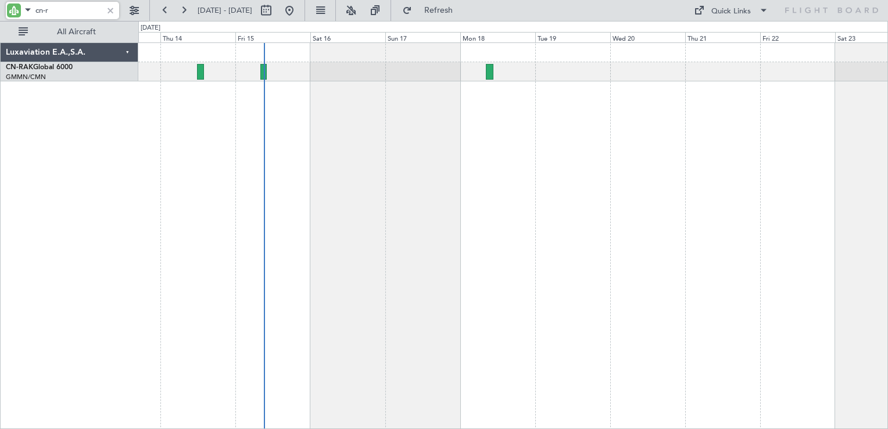
click at [372, 153] on div at bounding box center [513, 235] width 750 height 387
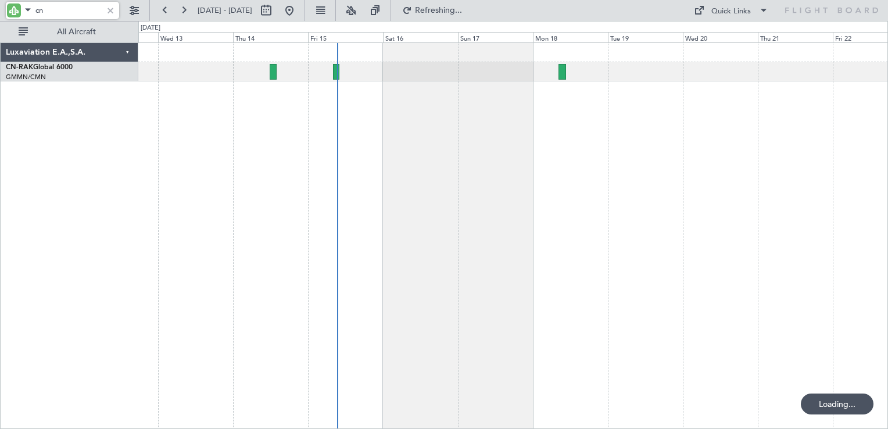
type input "c"
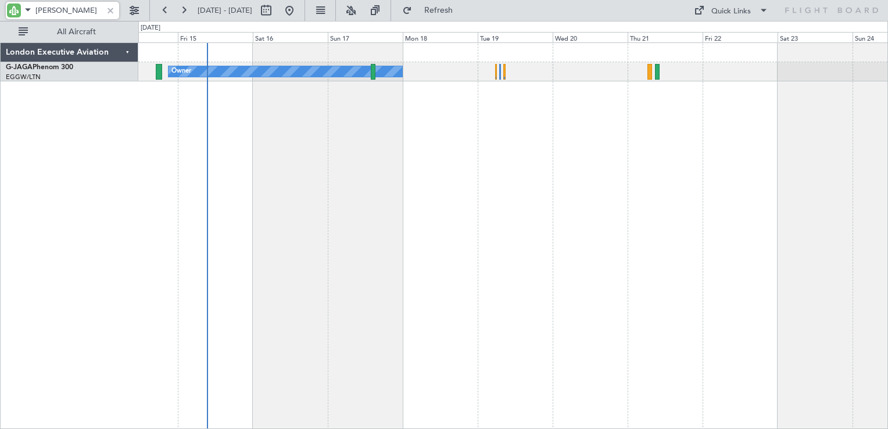
click at [359, 127] on div "Owner" at bounding box center [513, 235] width 750 height 387
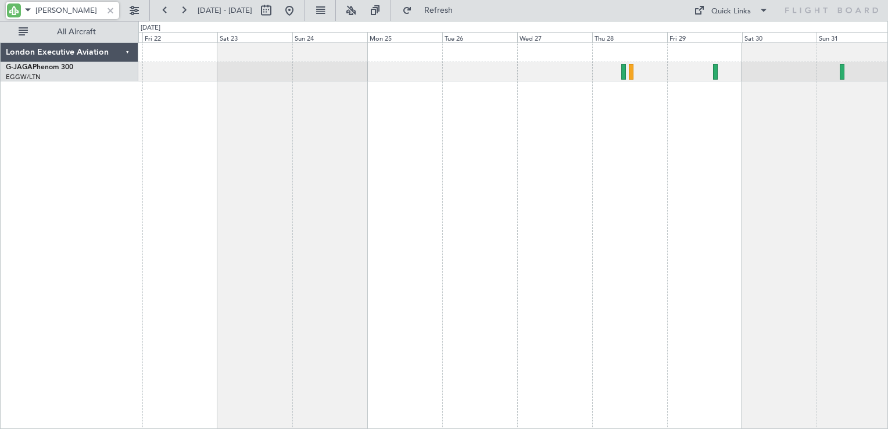
click at [335, 106] on div at bounding box center [513, 235] width 750 height 387
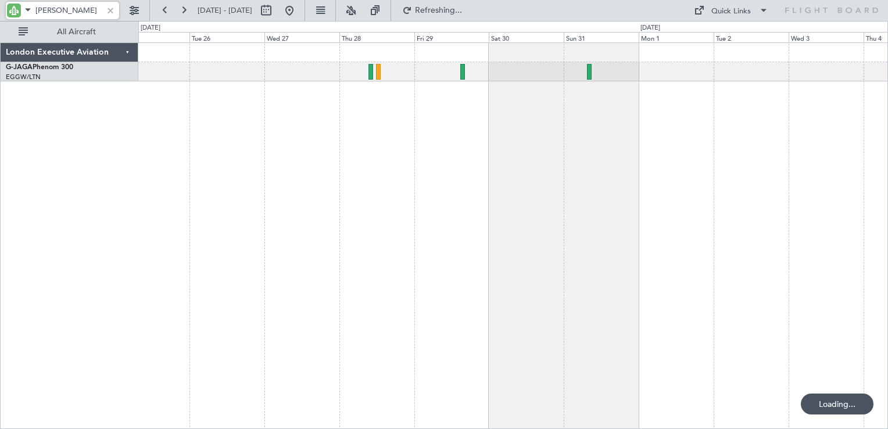
click at [387, 108] on div at bounding box center [513, 235] width 750 height 387
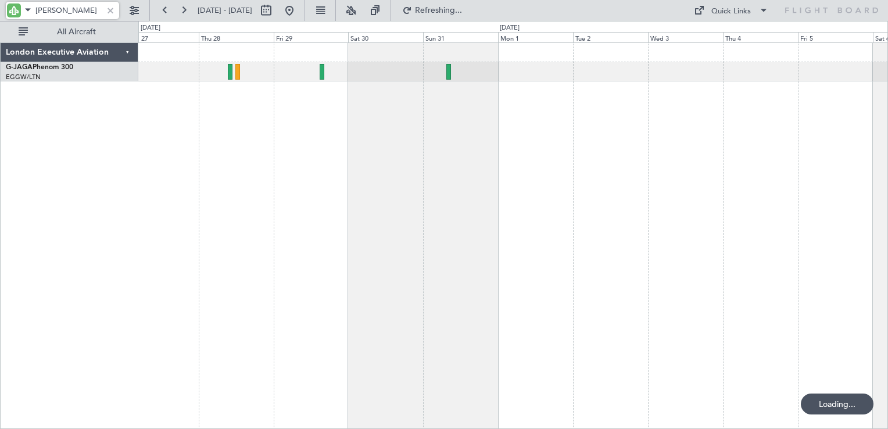
click at [425, 109] on div at bounding box center [513, 235] width 750 height 387
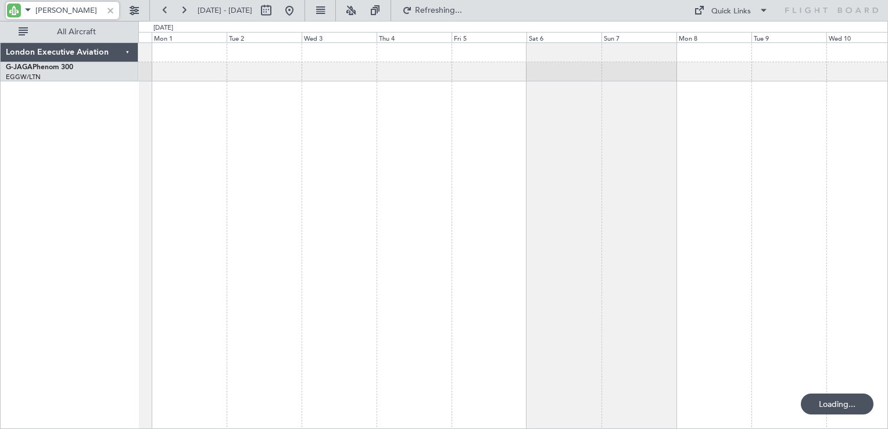
click at [435, 98] on div at bounding box center [513, 235] width 750 height 387
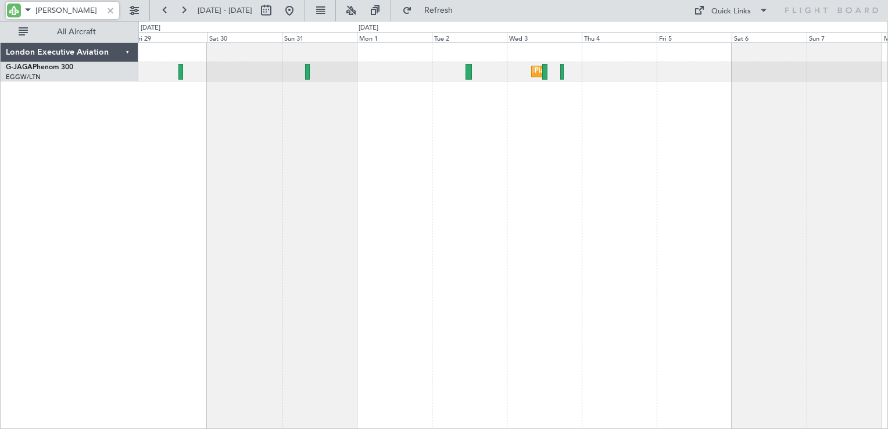
click at [495, 146] on div "Planned Maint [GEOGRAPHIC_DATA] ([GEOGRAPHIC_DATA])" at bounding box center [513, 235] width 750 height 387
click at [555, 159] on div "Planned Maint [GEOGRAPHIC_DATA] ([GEOGRAPHIC_DATA])" at bounding box center [513, 235] width 750 height 387
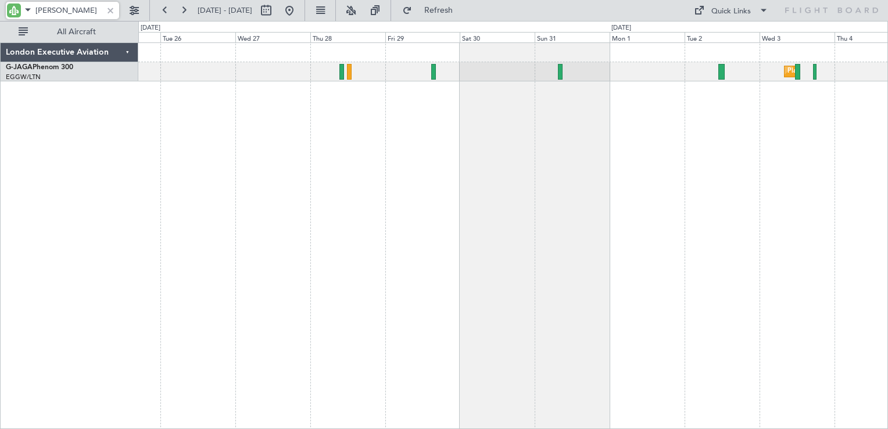
click at [571, 147] on div "Planned Maint [GEOGRAPHIC_DATA] ([GEOGRAPHIC_DATA])" at bounding box center [513, 235] width 750 height 387
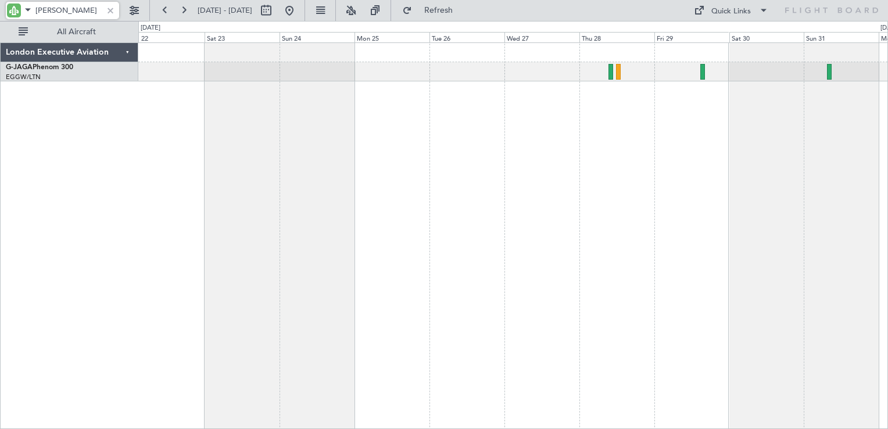
click at [590, 130] on div "Planned Maint [GEOGRAPHIC_DATA] ([GEOGRAPHIC_DATA])" at bounding box center [513, 235] width 750 height 387
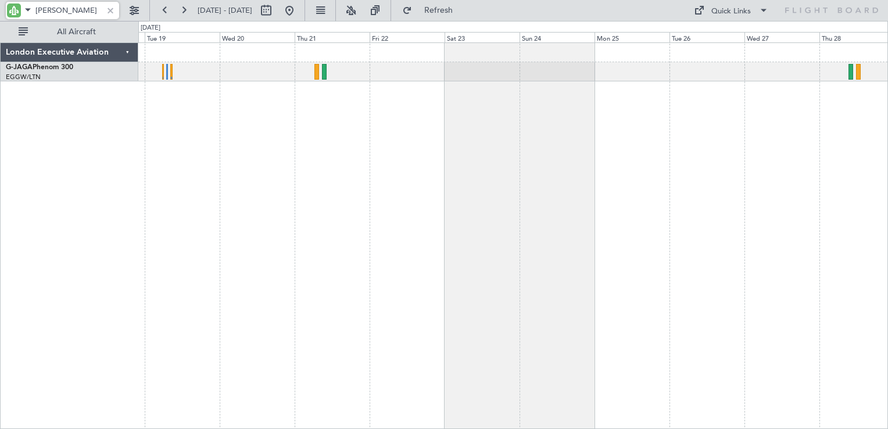
click at [606, 137] on div "Owner" at bounding box center [513, 235] width 750 height 387
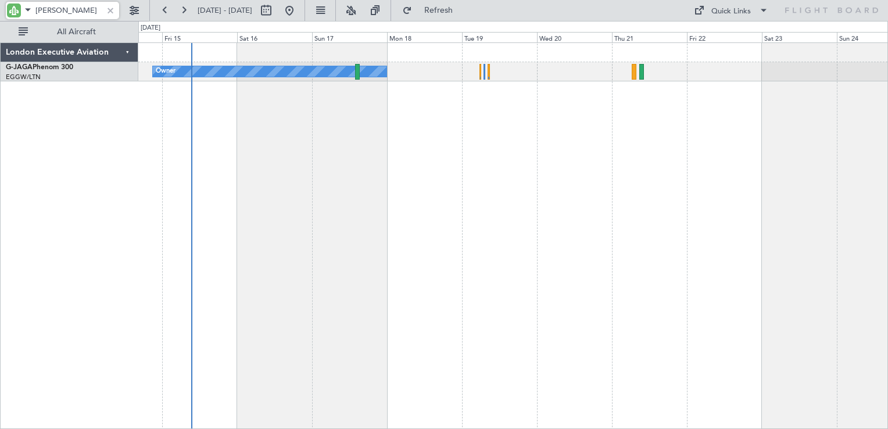
click at [606, 132] on div "Owner" at bounding box center [513, 235] width 750 height 387
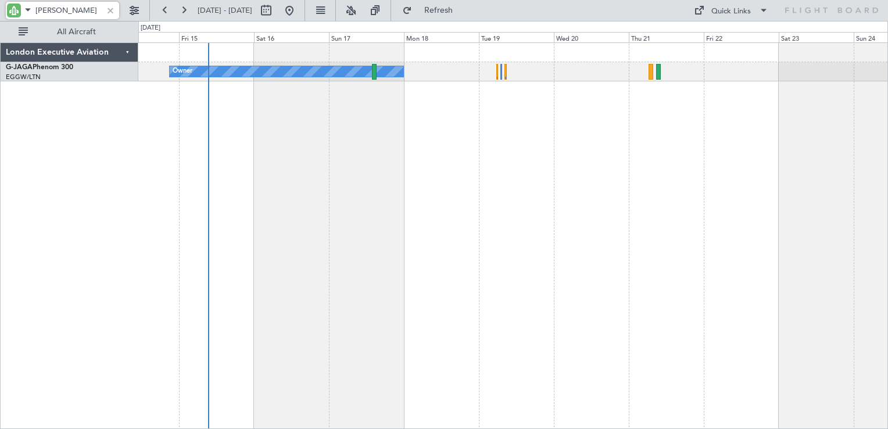
click at [496, 116] on div "Owner" at bounding box center [513, 235] width 750 height 387
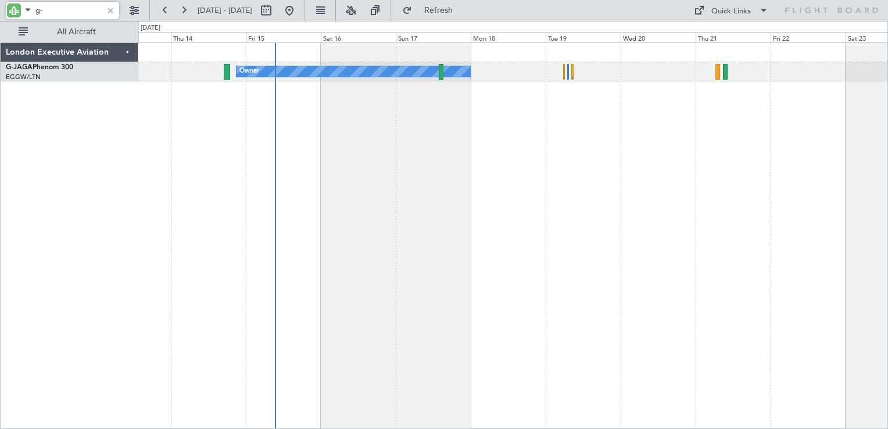
type input "g"
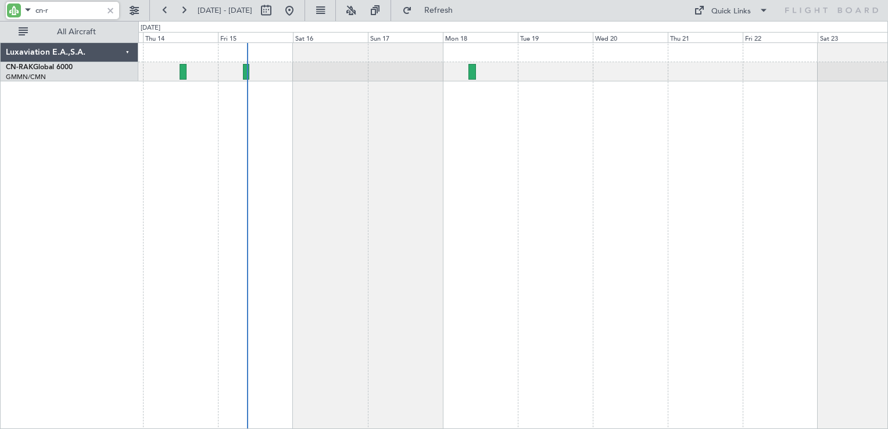
click at [714, 192] on div "Planned Maint [GEOGRAPHIC_DATA] ([GEOGRAPHIC_DATA])" at bounding box center [513, 235] width 750 height 387
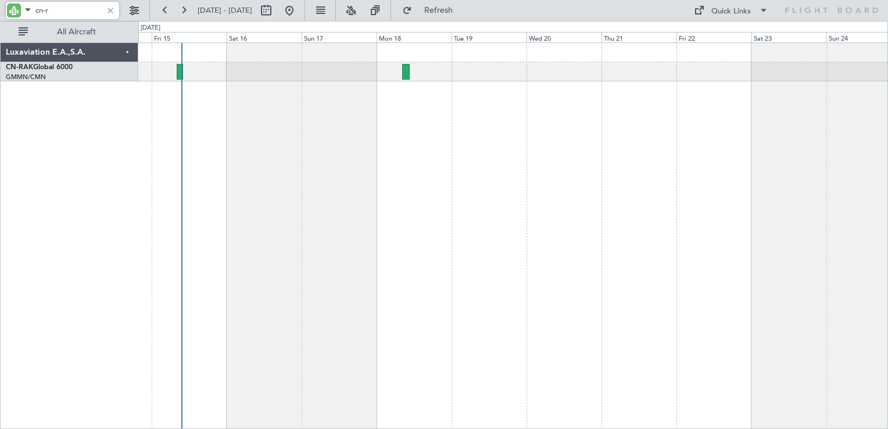
click at [328, 152] on div "Planned Maint [GEOGRAPHIC_DATA] ([GEOGRAPHIC_DATA])" at bounding box center [513, 235] width 750 height 387
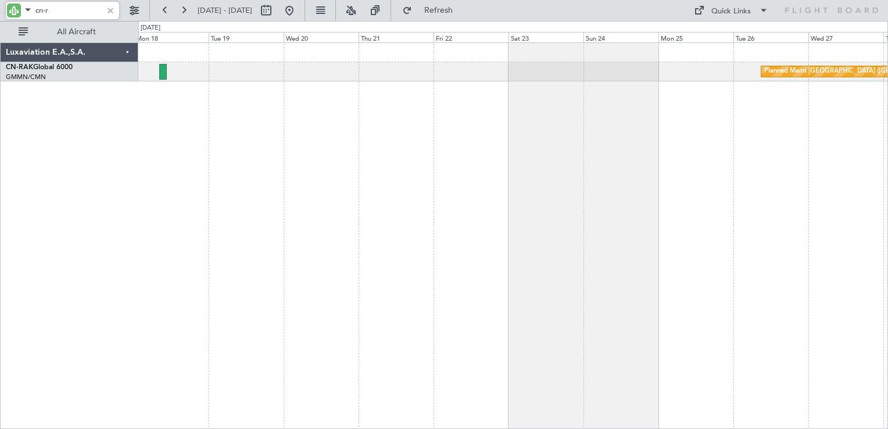
click at [529, 137] on div "Planned Maint [GEOGRAPHIC_DATA] ([GEOGRAPHIC_DATA])" at bounding box center [513, 235] width 750 height 387
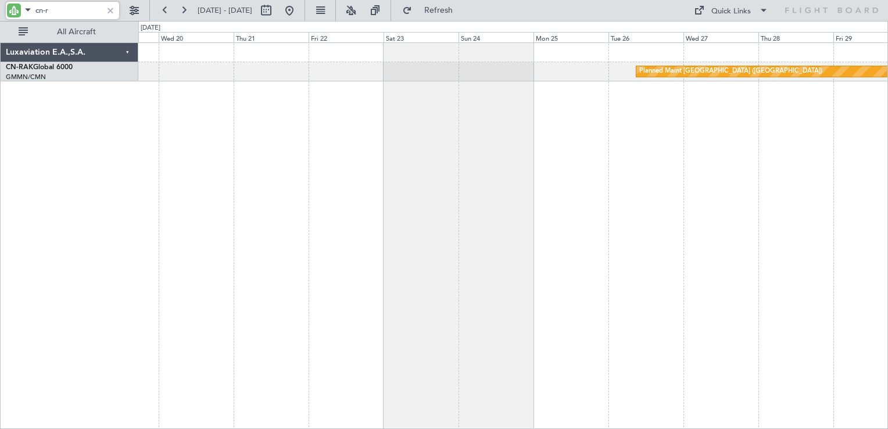
click at [688, 145] on div "Planned Maint [GEOGRAPHIC_DATA] ([GEOGRAPHIC_DATA])" at bounding box center [513, 235] width 750 height 387
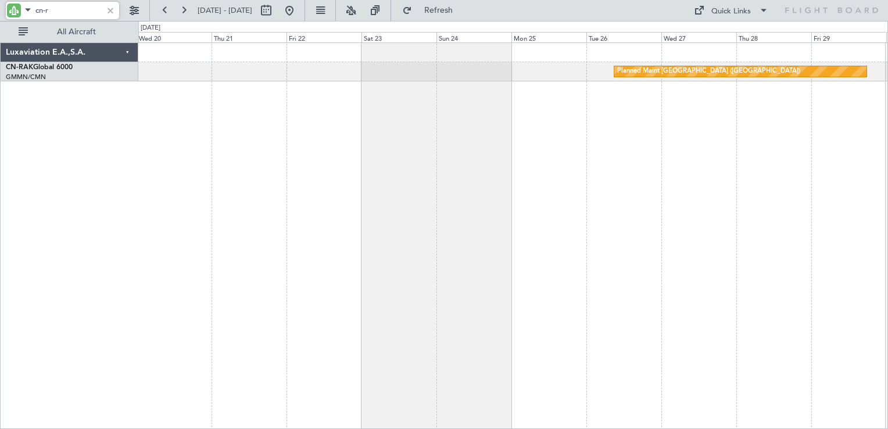
click at [673, 143] on div "Planned Maint [GEOGRAPHIC_DATA] ([GEOGRAPHIC_DATA])" at bounding box center [513, 235] width 750 height 387
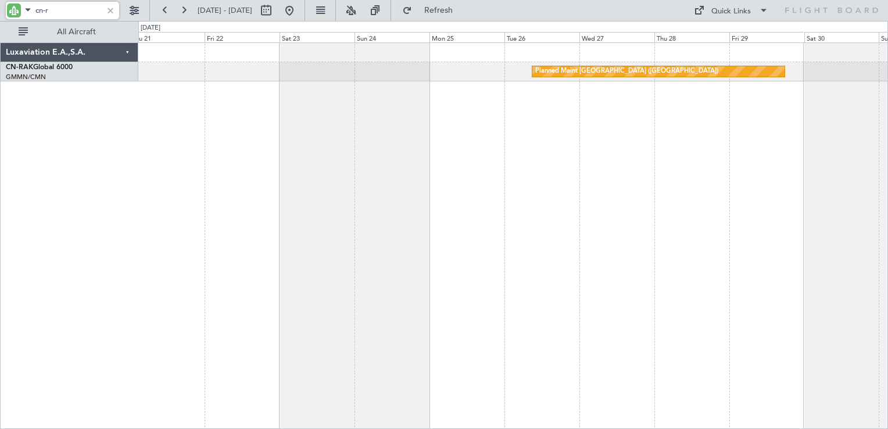
click at [524, 188] on div "Planned Maint [GEOGRAPHIC_DATA] ([GEOGRAPHIC_DATA])" at bounding box center [513, 235] width 750 height 387
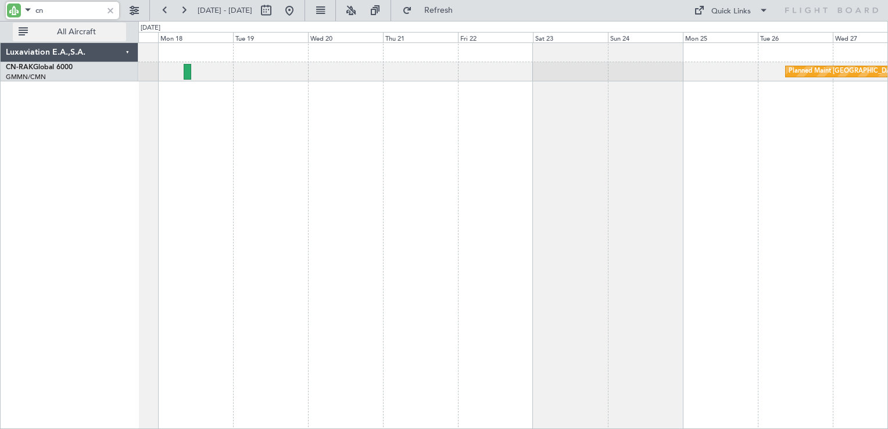
type input "c"
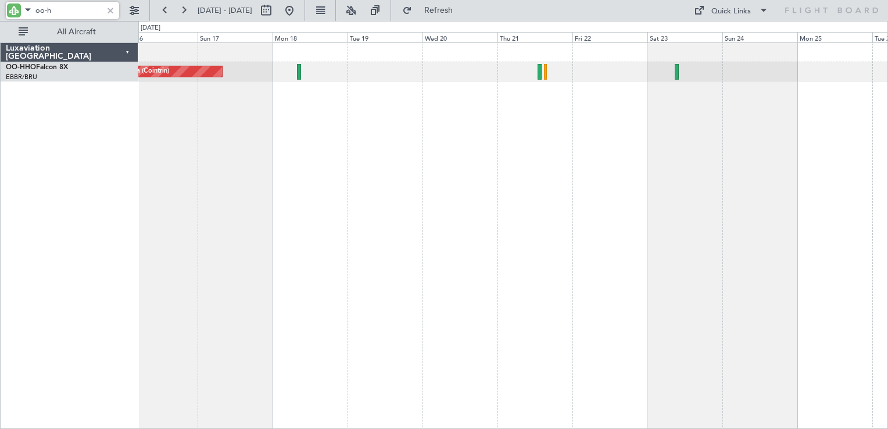
click at [535, 176] on div "AOG Maint Geneva (Cointrin) A/C Unavailable Geneva (Cointrin)" at bounding box center [513, 235] width 750 height 387
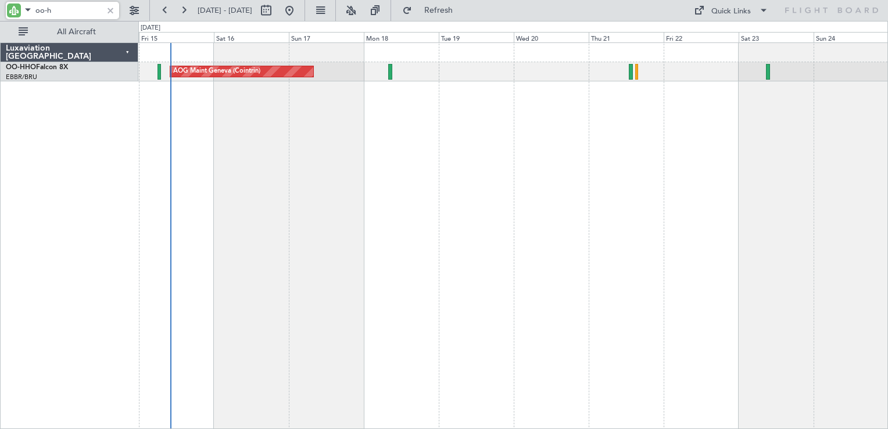
type input "oo-h"
